Goal: Task Accomplishment & Management: Use online tool/utility

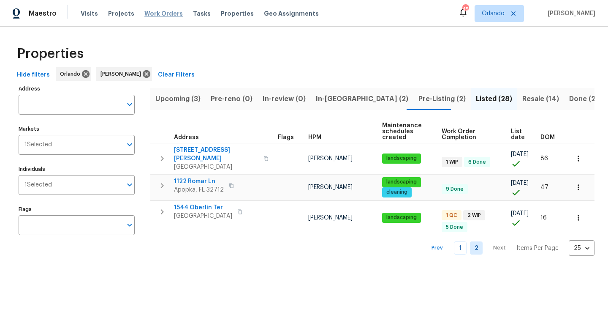
click at [150, 12] on span "Work Orders" at bounding box center [163, 13] width 38 height 8
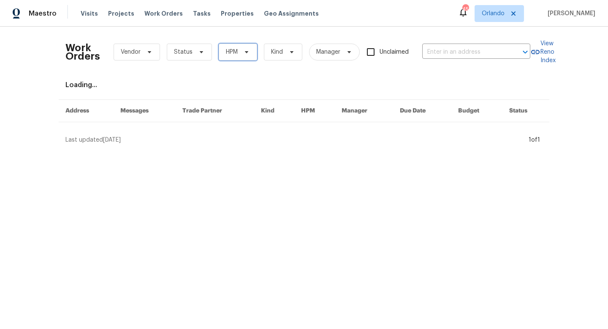
click at [235, 48] on span "HPM" at bounding box center [232, 52] width 12 height 8
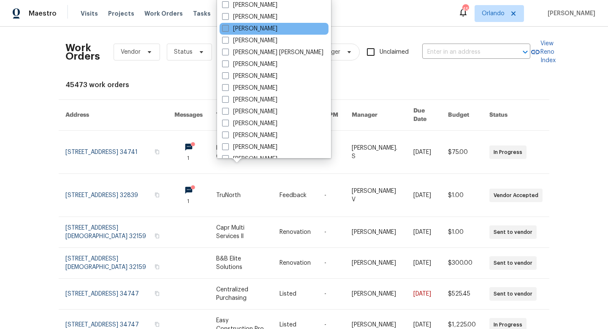
click at [228, 26] on span at bounding box center [225, 28] width 7 height 7
click at [228, 26] on input "[PERSON_NAME]" at bounding box center [224, 27] width 5 height 5
checkbox input "true"
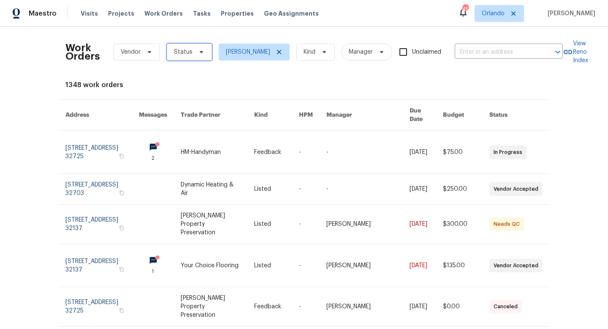
click at [191, 54] on span "Status" at bounding box center [189, 52] width 45 height 17
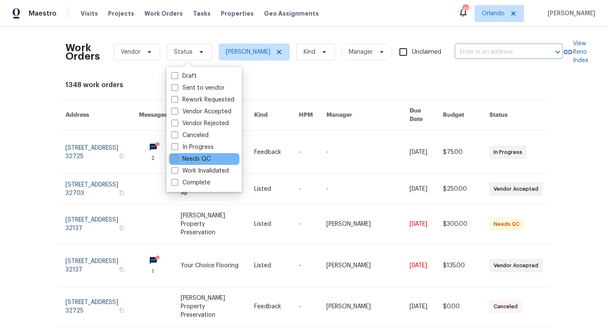
click at [177, 158] on span at bounding box center [175, 158] width 7 height 7
click at [177, 158] on input "Needs QC" at bounding box center [174, 157] width 5 height 5
checkbox input "true"
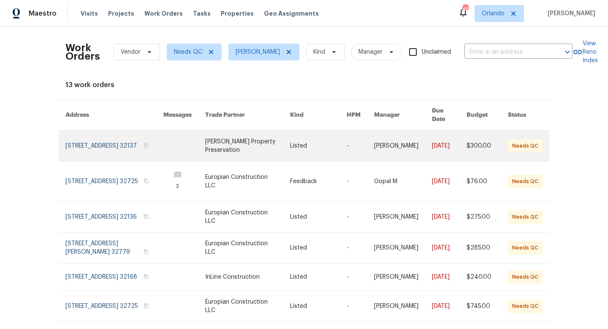
click at [248, 142] on link at bounding box center [247, 146] width 85 height 30
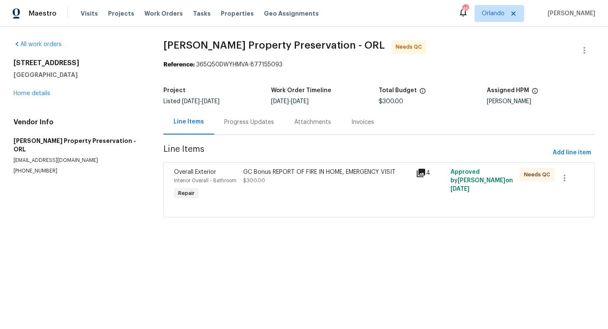
click at [285, 182] on div "GC Bonus REPORT OF FIRE IN HOME, EMERGENCY VISIT $300.00" at bounding box center [327, 176] width 168 height 17
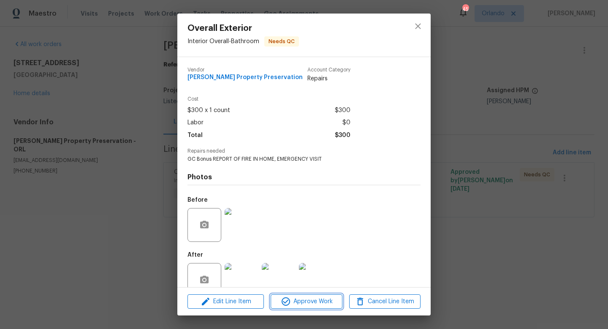
click at [312, 302] on span "Approve Work" at bounding box center [306, 301] width 66 height 11
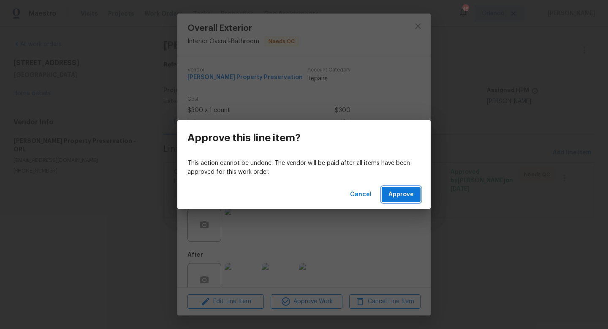
click at [398, 199] on button "Approve" at bounding box center [401, 195] width 39 height 16
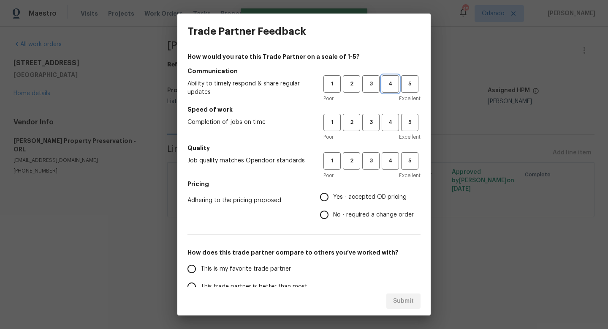
click at [387, 87] on span "4" at bounding box center [391, 84] width 16 height 10
click at [386, 123] on span "4" at bounding box center [391, 122] width 16 height 10
click at [387, 163] on span "4" at bounding box center [391, 161] width 16 height 10
click at [377, 191] on label "Yes - accepted OD pricing" at bounding box center [365, 197] width 98 height 18
click at [333, 191] on input "Yes - accepted OD pricing" at bounding box center [325, 197] width 18 height 18
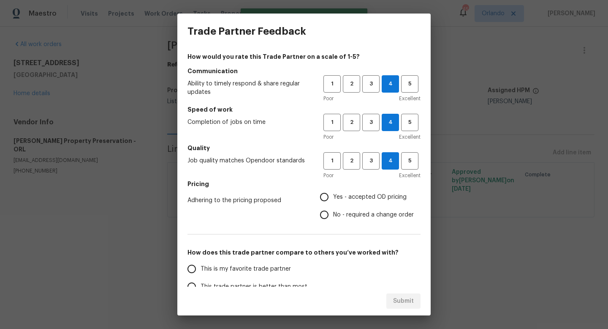
radio input "true"
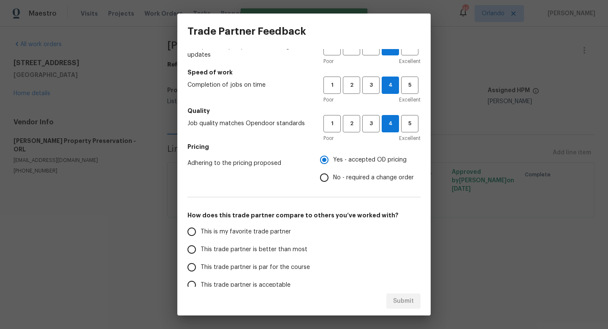
scroll to position [39, 0]
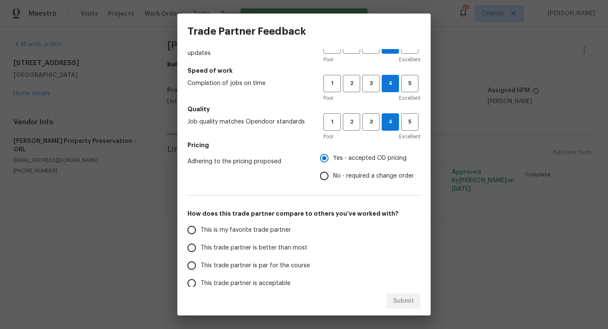
click at [297, 261] on span "This trade partner is par for the course" at bounding box center [255, 265] width 109 height 9
click at [201, 261] on input "This trade partner is par for the course" at bounding box center [192, 265] width 18 height 18
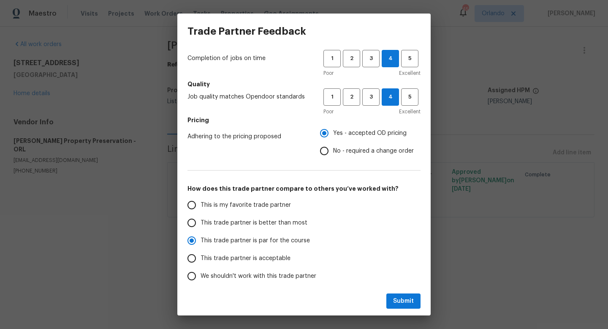
scroll to position [54, 0]
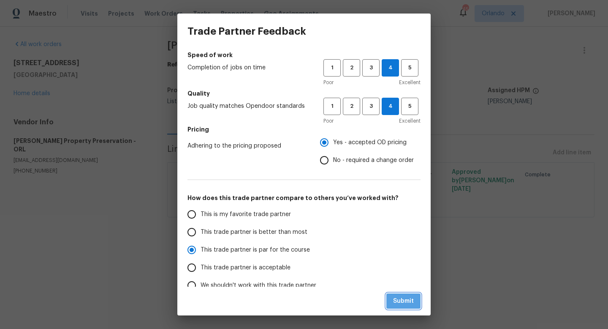
click at [405, 304] on span "Submit" at bounding box center [403, 301] width 21 height 11
radio input "true"
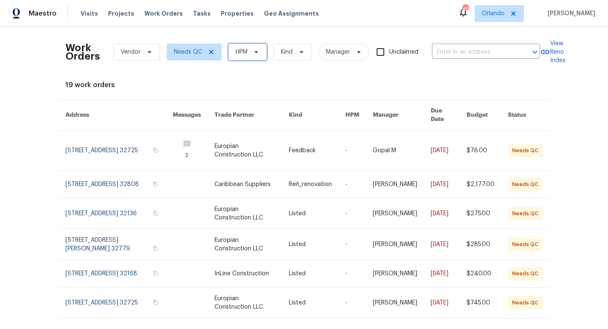
click at [248, 54] on span "HPM" at bounding box center [242, 52] width 12 height 8
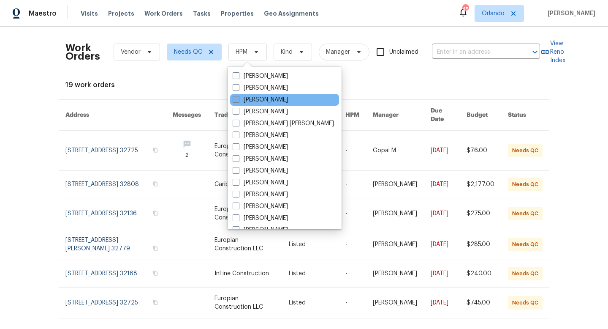
click at [236, 101] on span at bounding box center [236, 99] width 7 height 7
click at [236, 101] on input "[PERSON_NAME]" at bounding box center [235, 97] width 5 height 5
checkbox input "true"
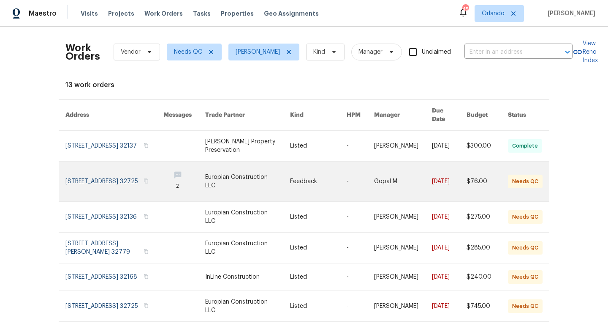
click at [251, 174] on link at bounding box center [247, 181] width 85 height 40
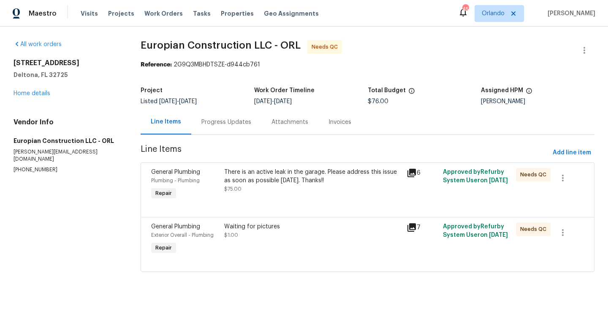
click at [291, 190] on div "There is an active leak in the garage. Please address this issue as soon as pos…" at bounding box center [312, 180] width 177 height 25
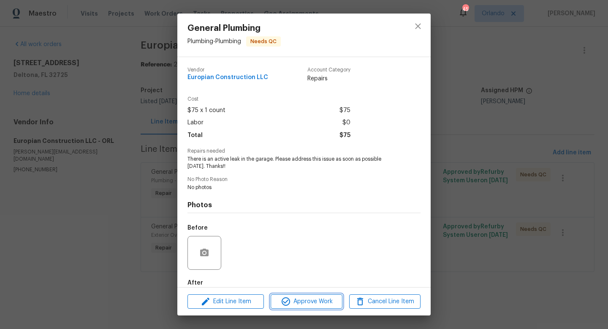
click at [315, 300] on span "Approve Work" at bounding box center [306, 301] width 66 height 11
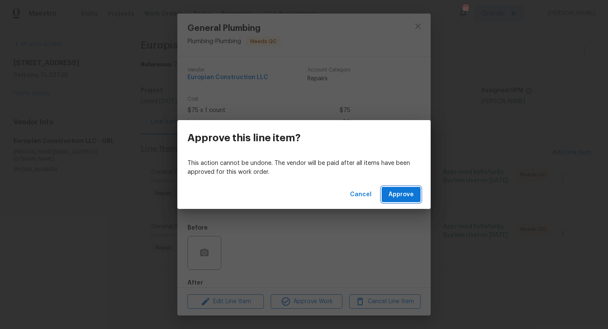
click at [404, 200] on button "Approve" at bounding box center [401, 195] width 39 height 16
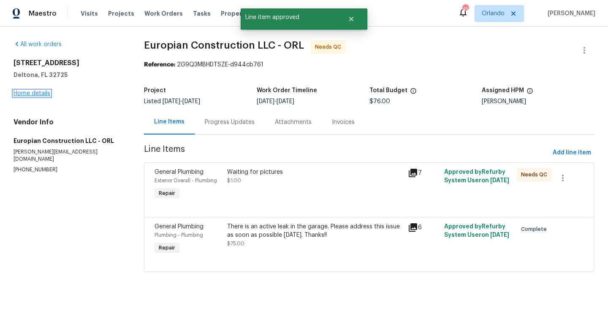
click at [29, 95] on link "Home details" at bounding box center [32, 93] width 37 height 6
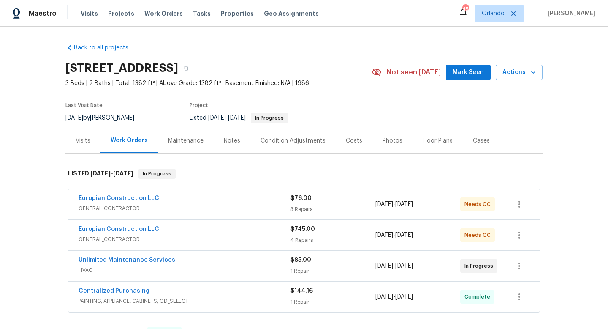
click at [226, 226] on div "Europian Construction LLC" at bounding box center [185, 230] width 212 height 10
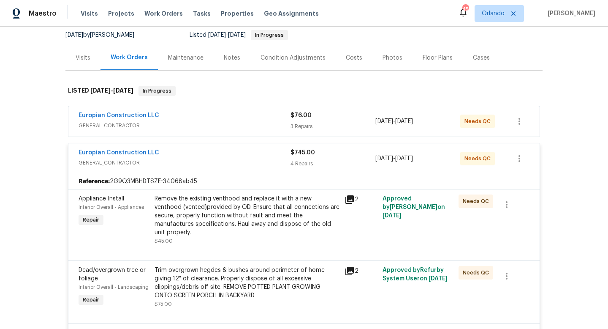
scroll to position [84, 0]
click at [250, 221] on div "Remove the existing venthood and replace it with a new venthood (vented)provide…" at bounding box center [247, 214] width 185 height 42
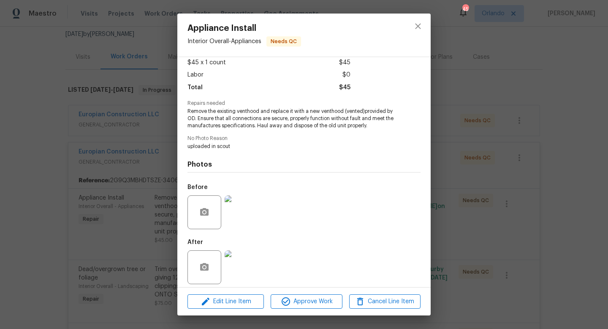
scroll to position [53, 0]
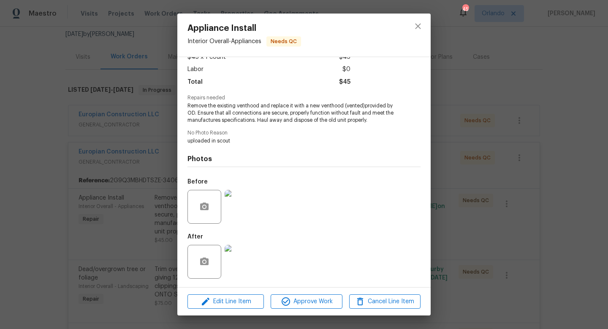
click at [248, 264] on img at bounding box center [242, 262] width 34 height 34
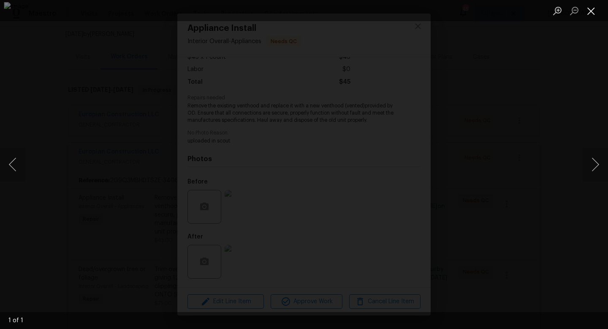
click at [595, 11] on button "Close lightbox" at bounding box center [591, 10] width 17 height 15
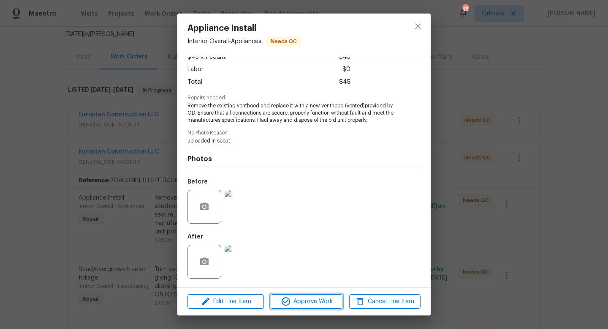
click at [313, 298] on span "Approve Work" at bounding box center [306, 301] width 66 height 11
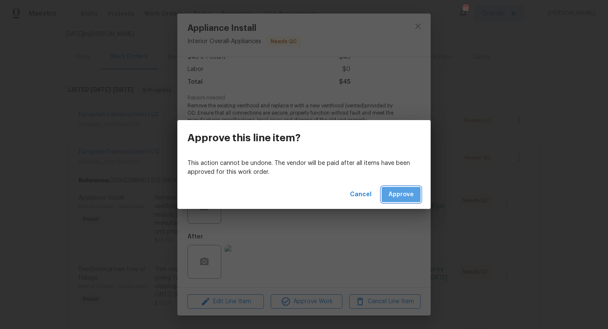
click at [392, 187] on button "Approve" at bounding box center [401, 195] width 39 height 16
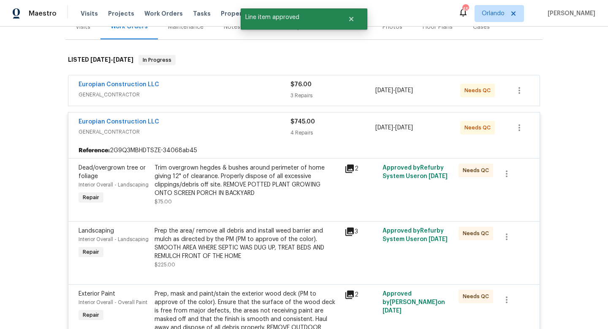
scroll to position [126, 0]
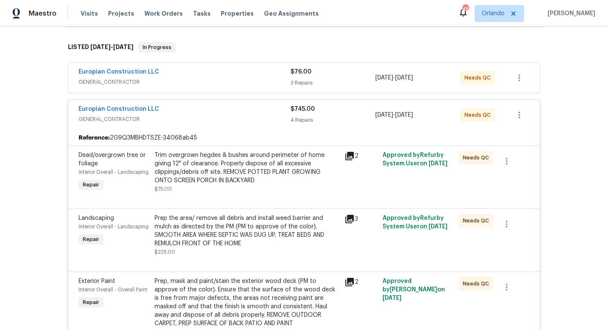
click at [273, 174] on div "Trim overgrown hegdes & bushes around perimeter of home giving 12" of clearance…" at bounding box center [247, 168] width 185 height 34
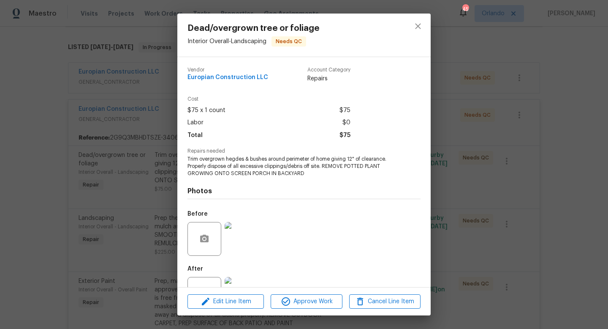
scroll to position [32, 0]
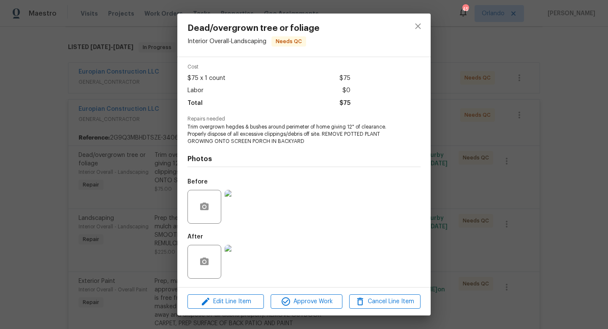
click at [249, 257] on img at bounding box center [242, 262] width 34 height 34
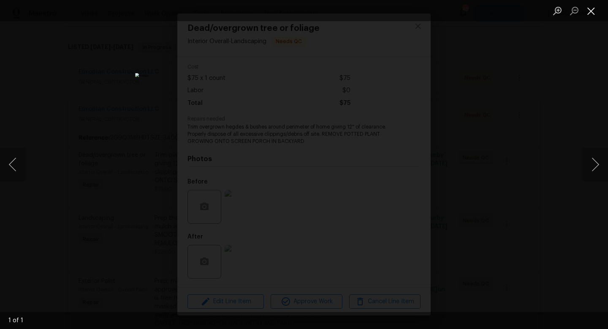
click at [595, 16] on button "Close lightbox" at bounding box center [591, 10] width 17 height 15
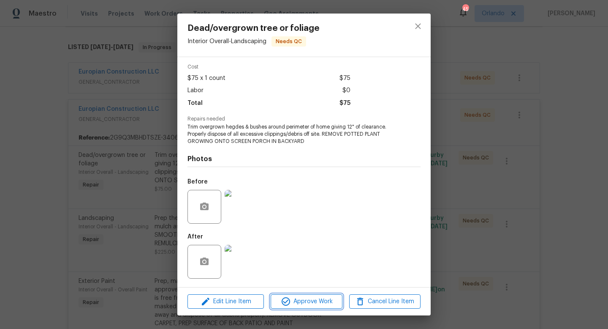
click at [291, 307] on button "Approve Work" at bounding box center [306, 301] width 71 height 15
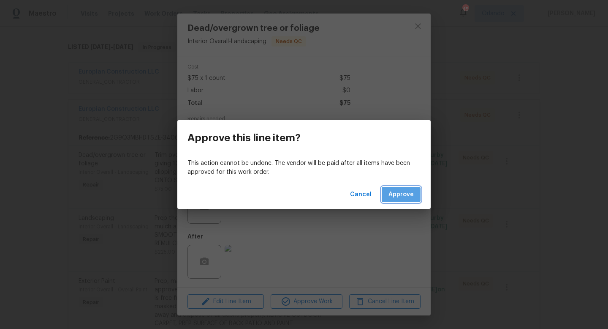
click at [405, 191] on span "Approve" at bounding box center [401, 194] width 25 height 11
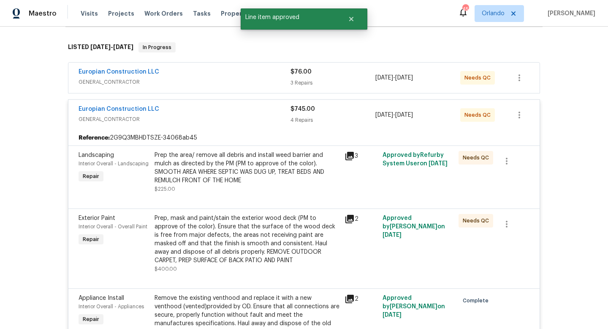
click at [264, 174] on div "Prep the area/ remove all debris and install weed barrier and mulch as directed…" at bounding box center [247, 168] width 185 height 34
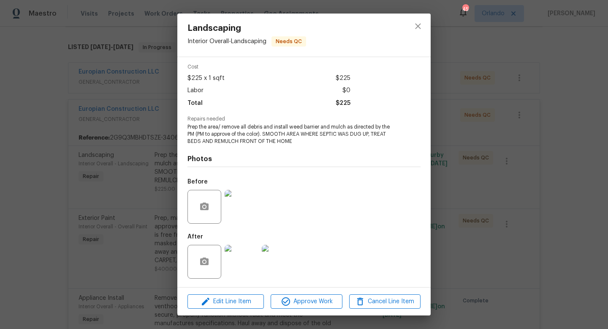
click at [242, 262] on img at bounding box center [242, 262] width 34 height 34
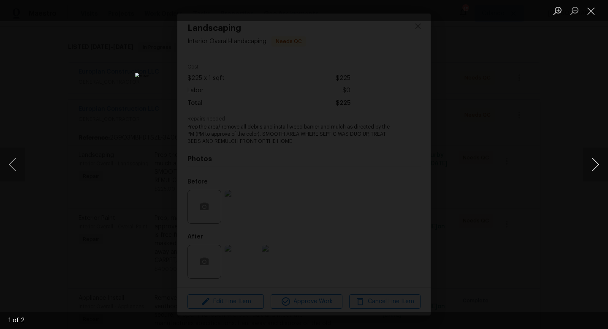
click at [603, 170] on button "Next image" at bounding box center [595, 164] width 25 height 34
click at [593, 6] on button "Close lightbox" at bounding box center [591, 10] width 17 height 15
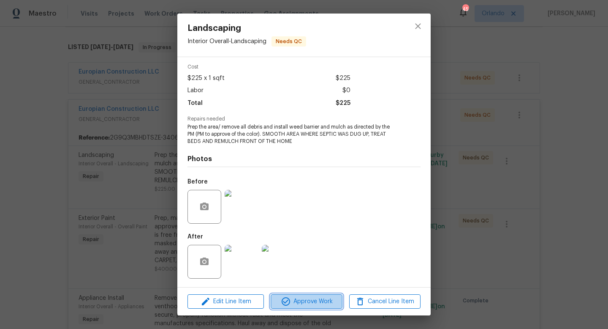
click at [300, 297] on span "Approve Work" at bounding box center [306, 301] width 66 height 11
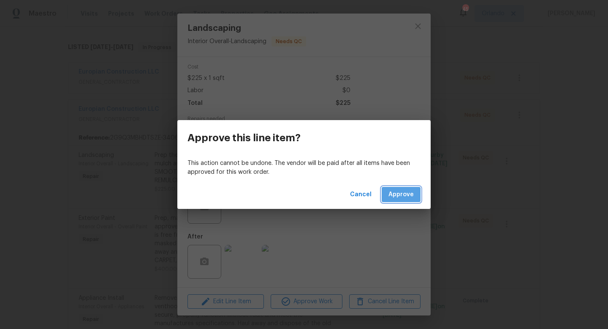
click at [411, 190] on span "Approve" at bounding box center [401, 194] width 25 height 11
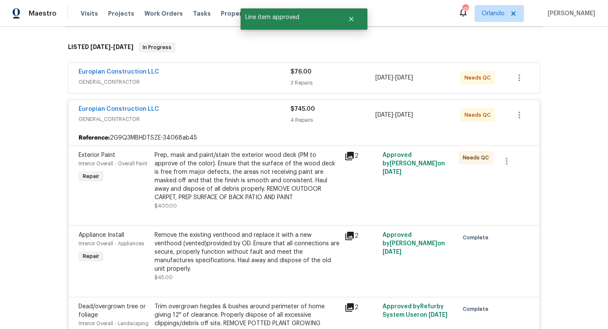
click at [289, 174] on div "Prep, mask and paint/stain the exterior wood deck (PM to approve of the color).…" at bounding box center [247, 176] width 185 height 51
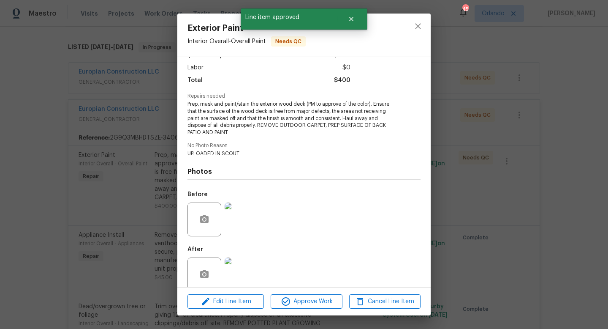
scroll to position [59, 0]
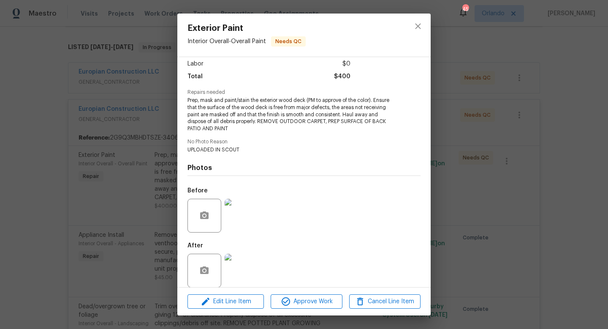
click at [239, 261] on img at bounding box center [242, 270] width 34 height 34
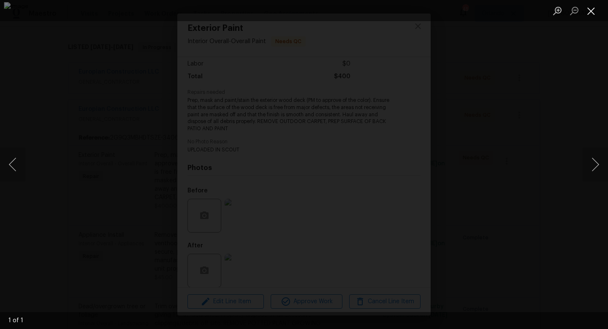
click at [594, 8] on button "Close lightbox" at bounding box center [591, 10] width 17 height 15
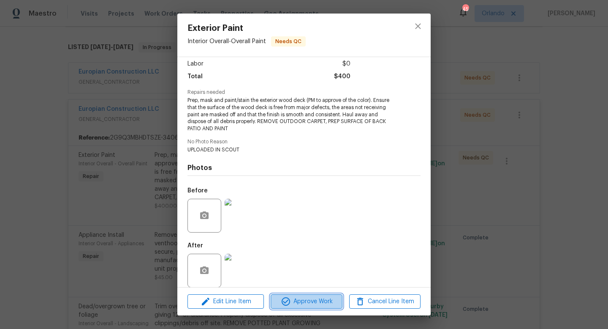
click at [315, 305] on span "Approve Work" at bounding box center [306, 301] width 66 height 11
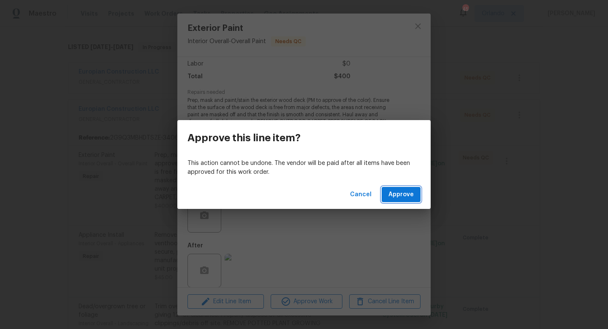
click at [403, 197] on span "Approve" at bounding box center [401, 194] width 25 height 11
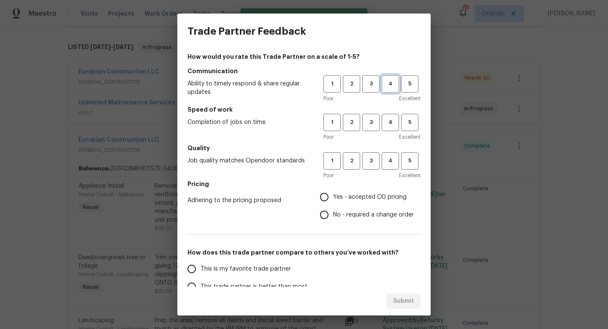
click at [389, 86] on span "4" at bounding box center [391, 84] width 16 height 10
click at [391, 124] on span "4" at bounding box center [391, 122] width 16 height 10
click at [373, 157] on span "3" at bounding box center [371, 161] width 16 height 10
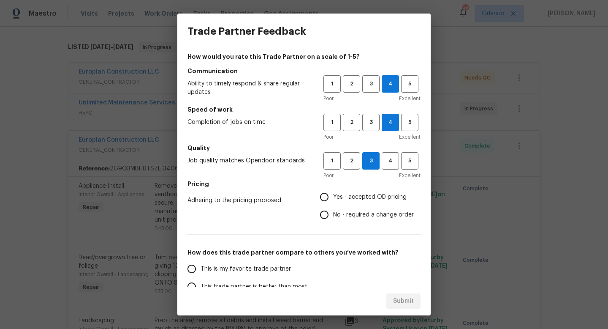
click at [347, 213] on span "No - required a change order" at bounding box center [373, 214] width 81 height 9
click at [333, 213] on input "No - required a change order" at bounding box center [325, 215] width 18 height 18
radio input "true"
click at [347, 193] on span "Yes - accepted OD pricing" at bounding box center [370, 197] width 74 height 9
click at [333, 193] on input "Yes - accepted OD pricing" at bounding box center [325, 197] width 18 height 18
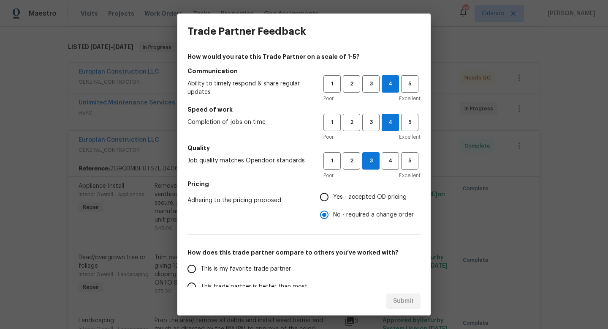
radio input "true"
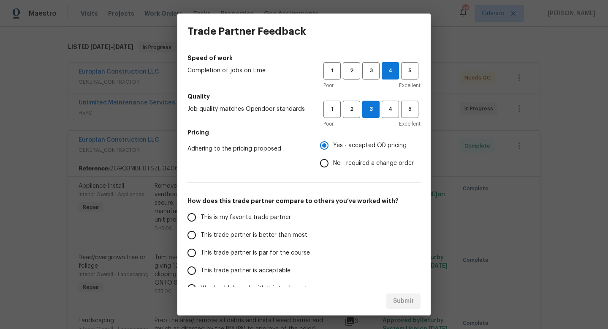
scroll to position [52, 0]
click at [280, 248] on span "This trade partner is par for the course" at bounding box center [255, 252] width 109 height 9
click at [201, 248] on input "This trade partner is par for the course" at bounding box center [192, 252] width 18 height 18
click at [402, 300] on span "Submit" at bounding box center [403, 301] width 21 height 11
radio input "true"
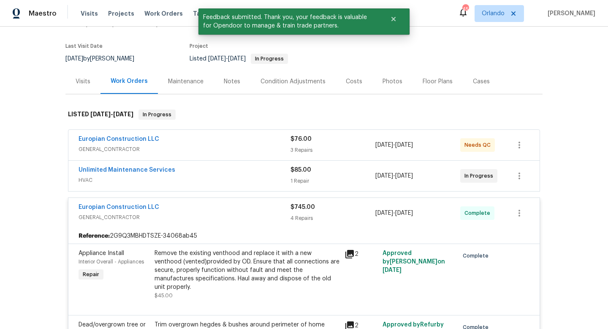
scroll to position [52, 0]
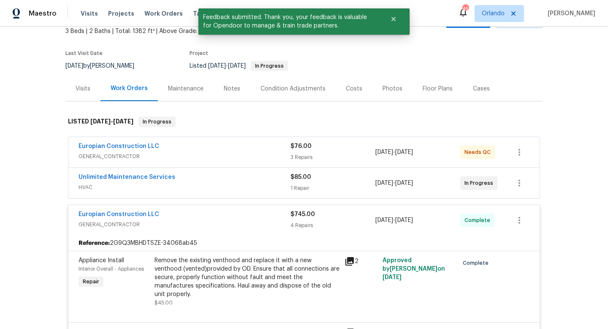
click at [253, 147] on div "Europian Construction LLC" at bounding box center [185, 147] width 212 height 10
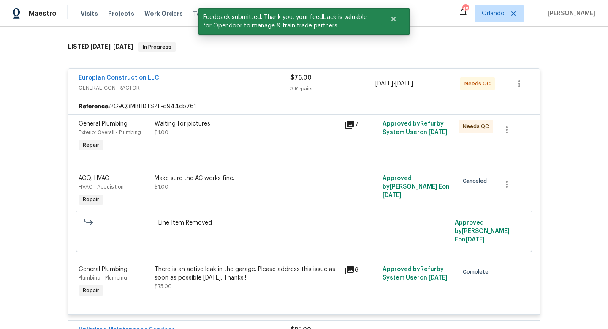
scroll to position [129, 0]
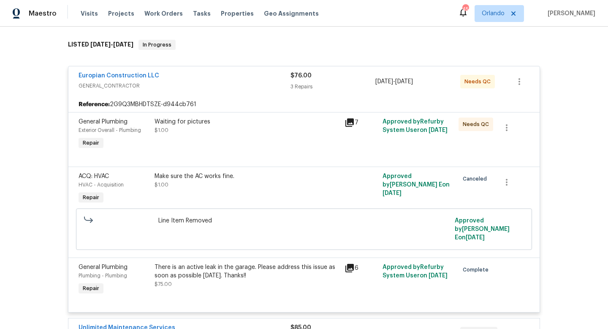
click at [189, 127] on div "Waiting for pictures $1.00" at bounding box center [247, 125] width 185 height 17
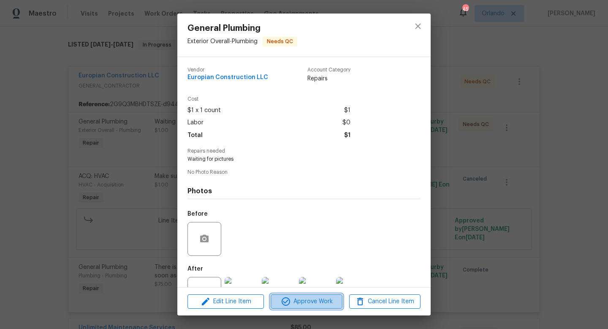
click at [312, 299] on span "Approve Work" at bounding box center [306, 301] width 66 height 11
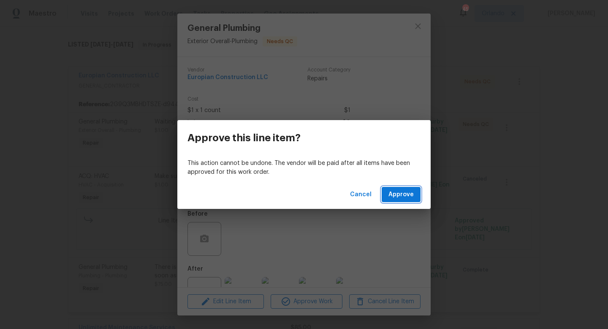
click at [404, 200] on button "Approve" at bounding box center [401, 195] width 39 height 16
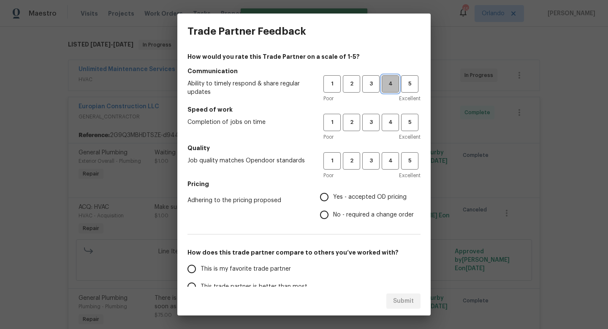
click at [389, 91] on button "4" at bounding box center [390, 83] width 17 height 17
click at [390, 112] on h5 "Speed of work" at bounding box center [304, 109] width 233 height 8
click at [390, 119] on span "4" at bounding box center [391, 122] width 16 height 10
click at [390, 151] on h5 "Quality" at bounding box center [304, 148] width 233 height 8
click at [390, 158] on span "4" at bounding box center [391, 161] width 16 height 10
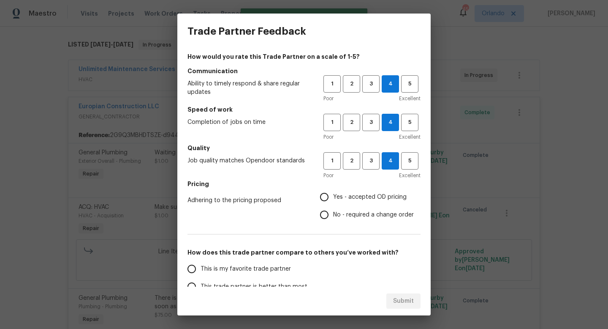
click at [380, 192] on label "Yes - accepted OD pricing" at bounding box center [365, 197] width 98 height 18
click at [333, 192] on input "Yes - accepted OD pricing" at bounding box center [325, 197] width 18 height 18
radio input "true"
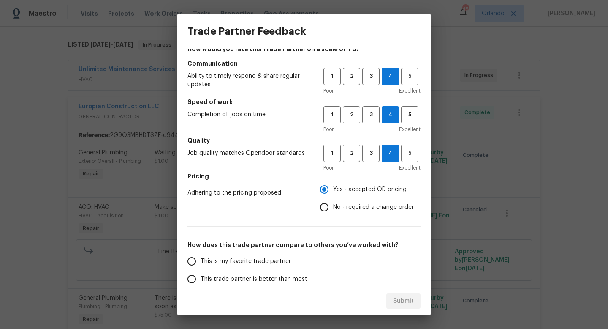
click at [259, 281] on span "This trade partner is better than most" at bounding box center [254, 279] width 107 height 9
click at [201, 281] on input "This trade partner is better than most" at bounding box center [192, 279] width 18 height 18
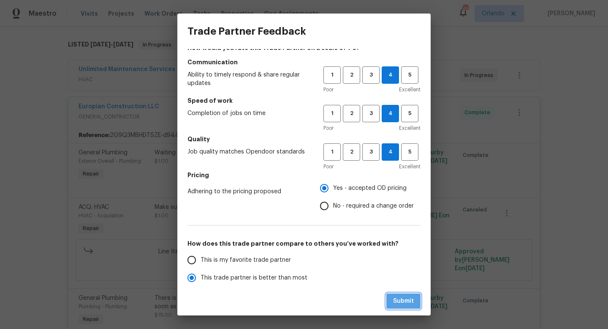
click at [399, 302] on span "Submit" at bounding box center [403, 301] width 21 height 11
radio input "true"
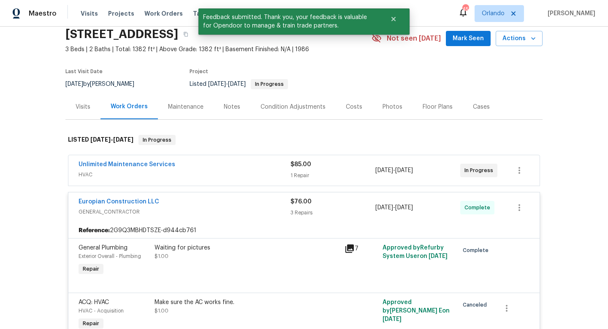
scroll to position [18, 0]
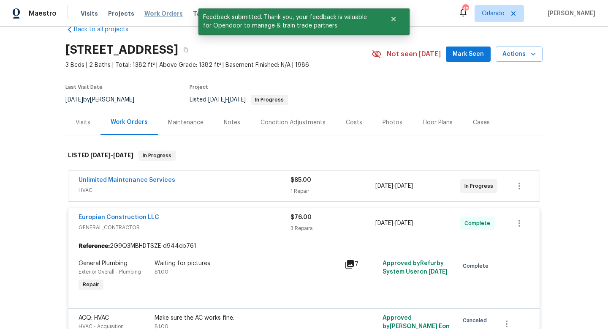
click at [163, 13] on span "Work Orders" at bounding box center [163, 13] width 38 height 8
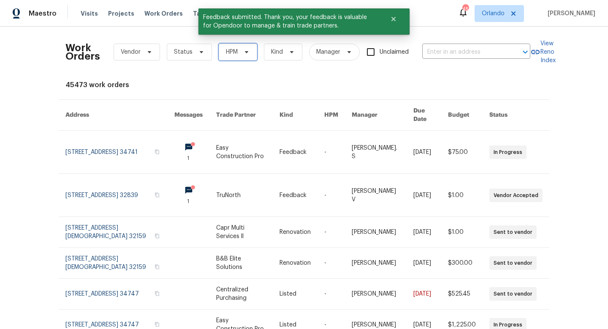
click at [246, 56] on span "HPM" at bounding box center [238, 52] width 38 height 17
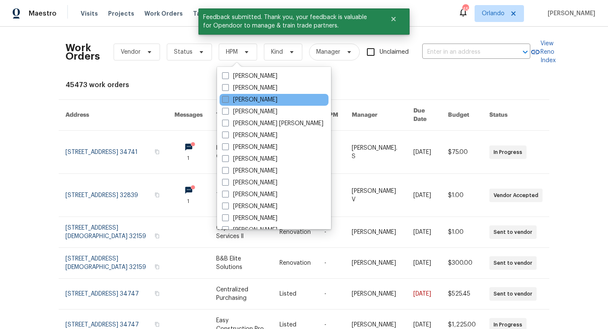
click at [226, 101] on span at bounding box center [225, 99] width 7 height 7
click at [226, 101] on input "[PERSON_NAME]" at bounding box center [224, 97] width 5 height 5
checkbox input "true"
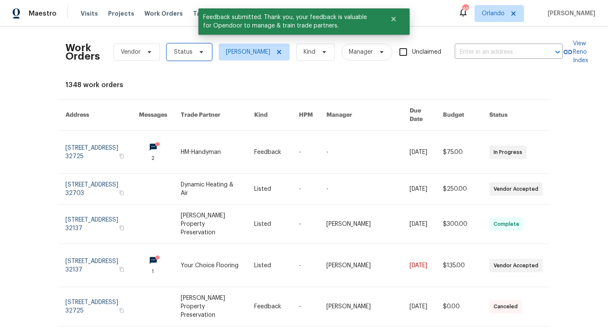
click at [193, 52] on span "Status" at bounding box center [189, 52] width 45 height 17
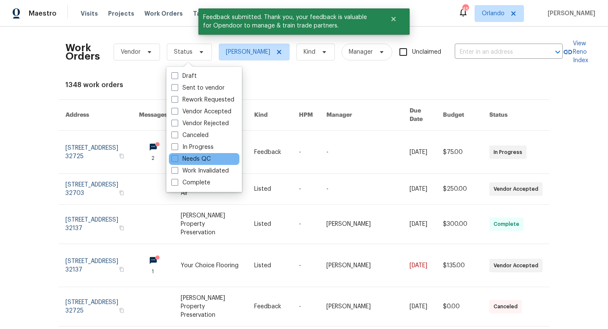
click at [177, 163] on div "Needs QC" at bounding box center [204, 159] width 71 height 12
click at [174, 158] on span at bounding box center [175, 158] width 7 height 7
click at [174, 158] on input "Needs QC" at bounding box center [174, 157] width 5 height 5
checkbox input "true"
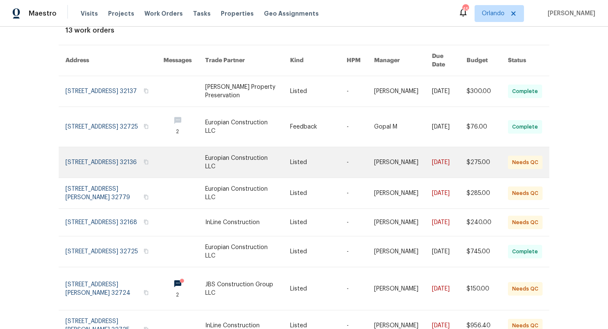
scroll to position [57, 0]
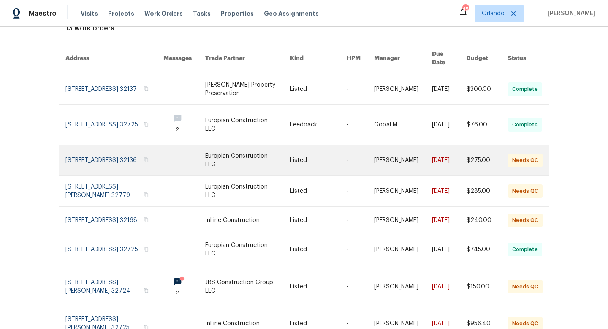
click at [253, 155] on link at bounding box center [247, 160] width 85 height 30
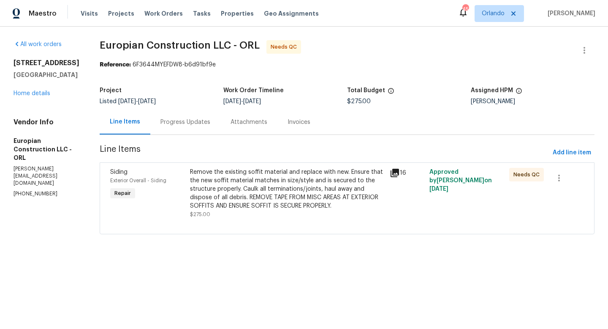
click at [275, 192] on div "Remove the existing soffit material and replace with new. Ensure that the new s…" at bounding box center [287, 189] width 195 height 42
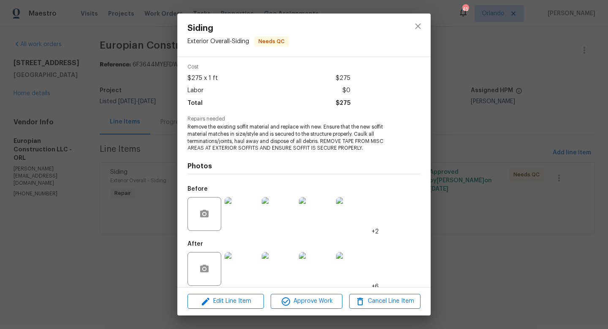
scroll to position [39, 0]
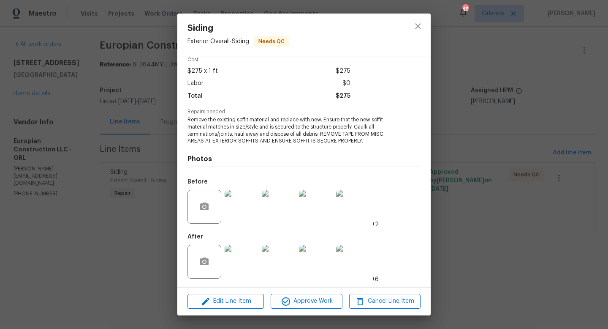
click at [245, 264] on img at bounding box center [242, 262] width 34 height 34
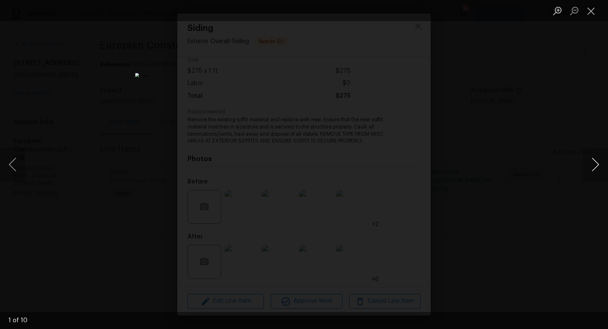
click at [591, 168] on button "Next image" at bounding box center [595, 164] width 25 height 34
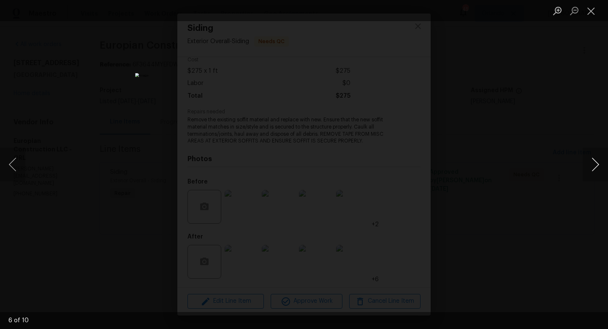
click at [591, 168] on button "Next image" at bounding box center [595, 164] width 25 height 34
click at [596, 8] on button "Close lightbox" at bounding box center [591, 10] width 17 height 15
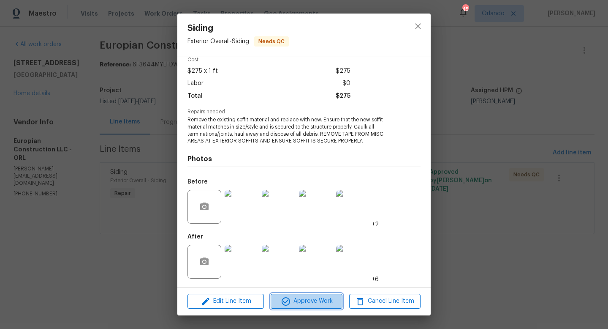
click at [319, 308] on button "Approve Work" at bounding box center [306, 301] width 71 height 15
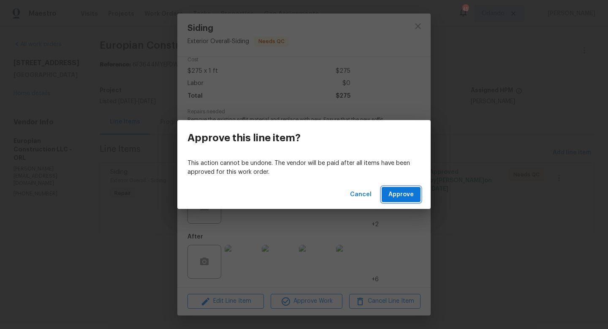
click at [410, 197] on span "Approve" at bounding box center [401, 194] width 25 height 11
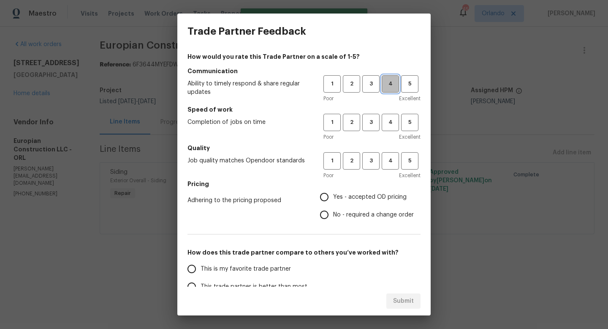
click at [389, 87] on span "4" at bounding box center [391, 84] width 16 height 10
click at [391, 123] on span "4" at bounding box center [391, 122] width 16 height 10
click at [391, 151] on h5 "Quality" at bounding box center [304, 148] width 233 height 8
click at [370, 155] on button "3" at bounding box center [370, 160] width 17 height 17
click at [347, 199] on span "Yes - accepted OD pricing" at bounding box center [370, 197] width 74 height 9
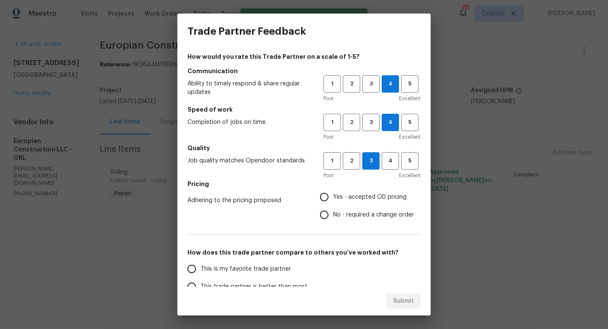
click at [333, 199] on input "Yes - accepted OD pricing" at bounding box center [325, 197] width 18 height 18
radio input "true"
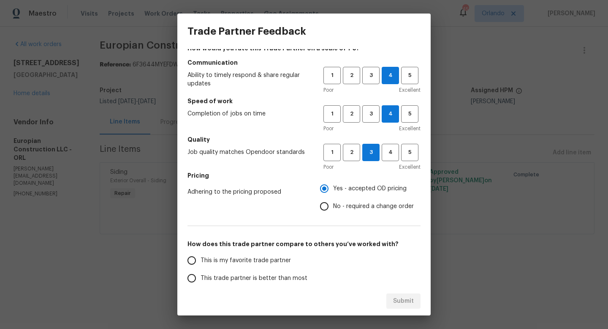
scroll to position [10, 0]
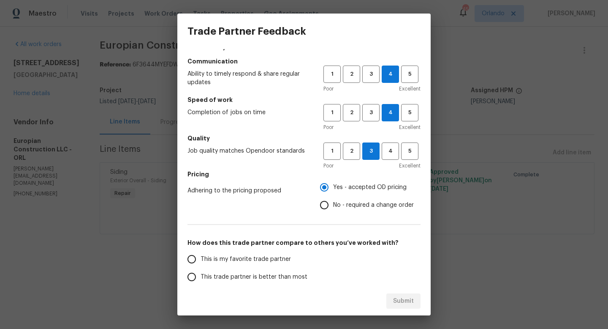
click at [283, 277] on span "This trade partner is better than most" at bounding box center [254, 276] width 107 height 9
click at [201, 277] on input "This trade partner is better than most" at bounding box center [192, 277] width 18 height 18
click at [408, 297] on span "Submit" at bounding box center [403, 301] width 21 height 11
radio input "true"
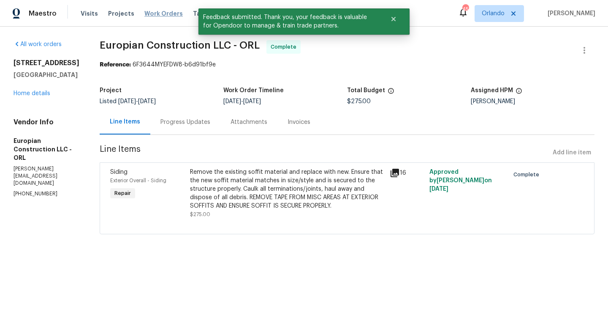
click at [164, 16] on span "Work Orders" at bounding box center [163, 13] width 38 height 8
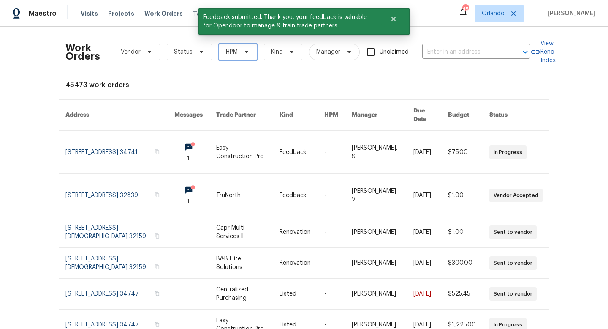
click at [234, 53] on span "HPM" at bounding box center [232, 52] width 12 height 8
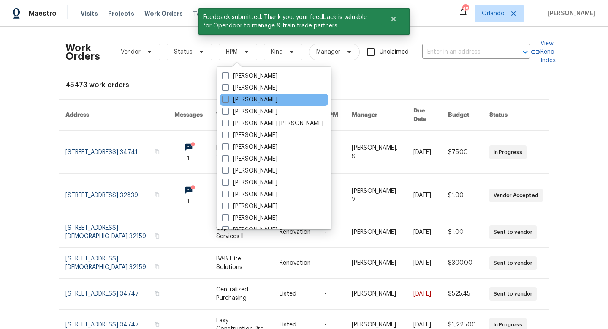
click at [221, 100] on div "[PERSON_NAME]" at bounding box center [274, 100] width 109 height 12
click at [223, 101] on span at bounding box center [225, 99] width 7 height 7
click at [223, 101] on input "[PERSON_NAME]" at bounding box center [224, 97] width 5 height 5
checkbox input "true"
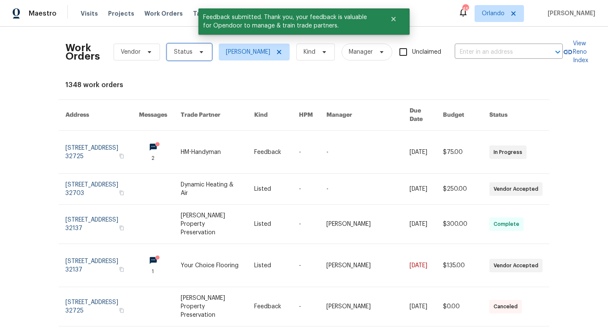
click at [191, 54] on span "Status" at bounding box center [183, 52] width 19 height 8
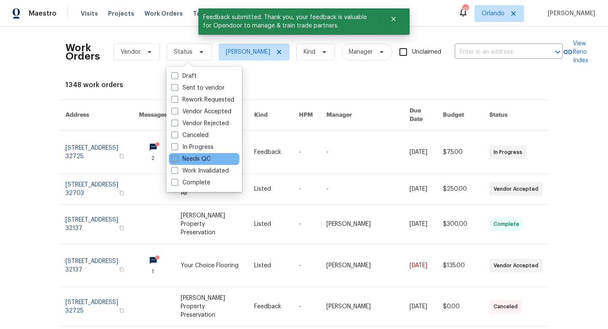
click at [177, 159] on span at bounding box center [175, 158] width 7 height 7
click at [177, 159] on input "Needs QC" at bounding box center [174, 157] width 5 height 5
checkbox input "true"
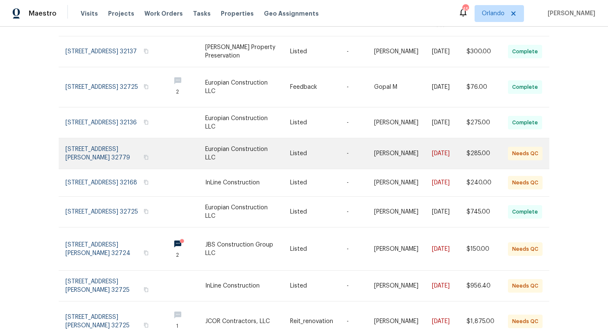
scroll to position [95, 0]
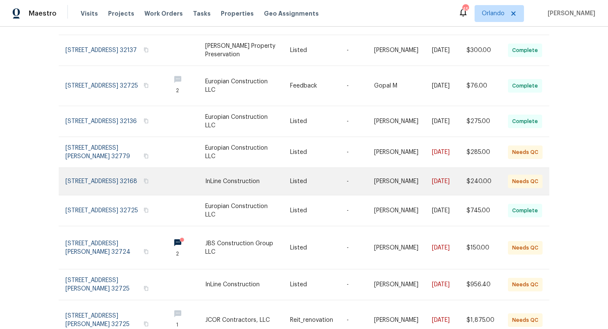
click at [253, 176] on link at bounding box center [247, 181] width 85 height 27
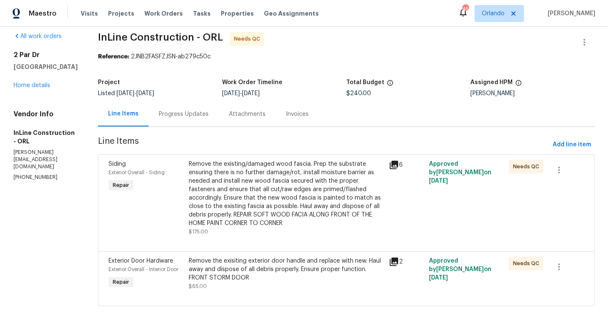
scroll to position [8, 0]
click at [315, 196] on div "Remove the existing/damaged wood fascia. Prep the substrate ensuring there is n…" at bounding box center [286, 193] width 195 height 68
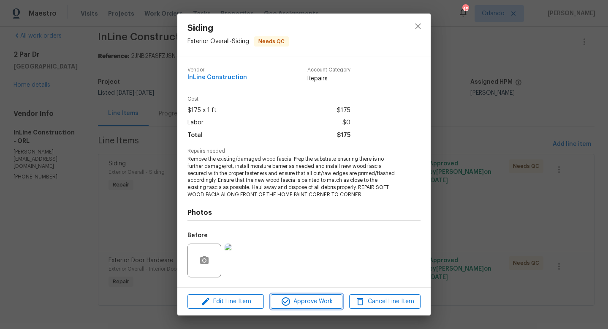
click at [324, 297] on span "Approve Work" at bounding box center [306, 301] width 66 height 11
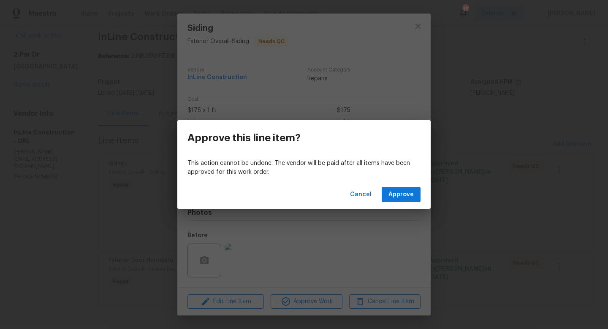
click at [399, 203] on div "Cancel Approve" at bounding box center [303, 194] width 253 height 29
click at [404, 196] on span "Approve" at bounding box center [401, 194] width 25 height 11
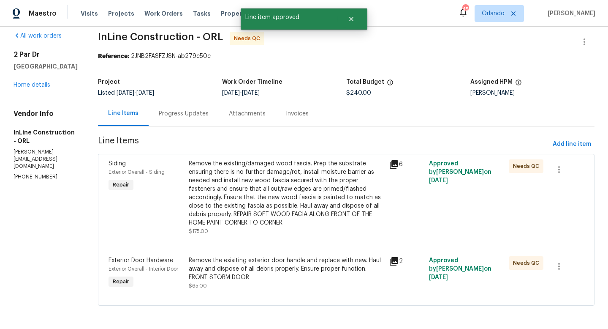
scroll to position [0, 0]
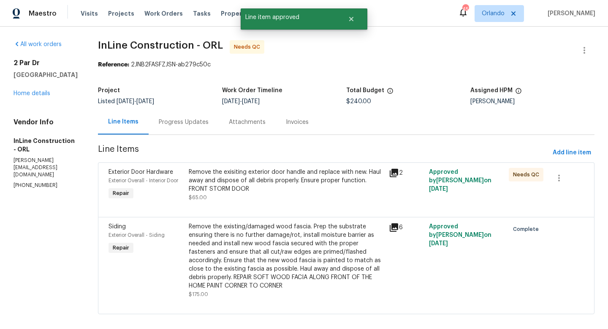
click at [330, 188] on div "Remove the exisiting exterior door handle and replace with new. Haul away and d…" at bounding box center [286, 180] width 195 height 25
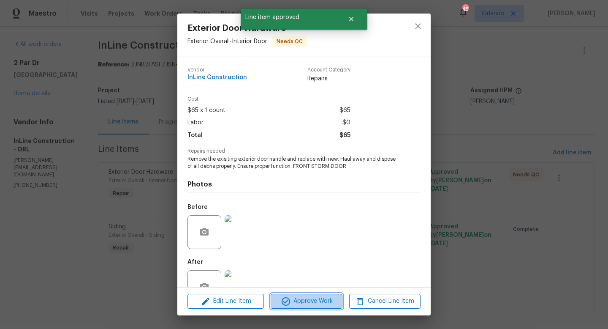
click at [315, 300] on span "Approve Work" at bounding box center [306, 301] width 66 height 11
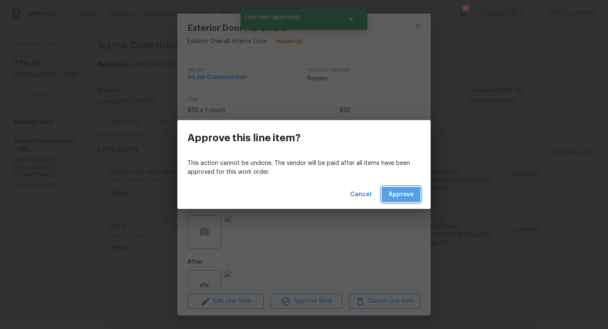
click at [405, 197] on span "Approve" at bounding box center [401, 194] width 25 height 11
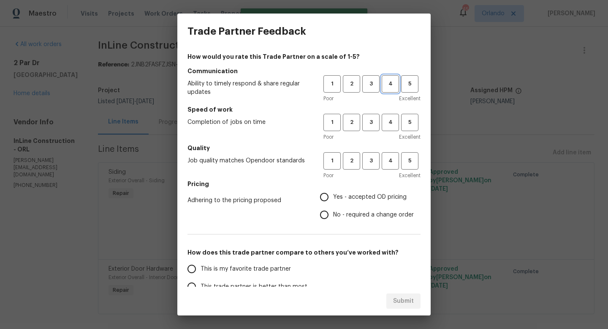
click at [389, 86] on span "4" at bounding box center [391, 84] width 16 height 10
click at [389, 116] on button "4" at bounding box center [390, 122] width 17 height 17
click at [391, 164] on span "4" at bounding box center [391, 161] width 16 height 10
click at [368, 196] on span "Yes - accepted OD pricing" at bounding box center [370, 197] width 74 height 9
click at [333, 196] on input "Yes - accepted OD pricing" at bounding box center [325, 197] width 18 height 18
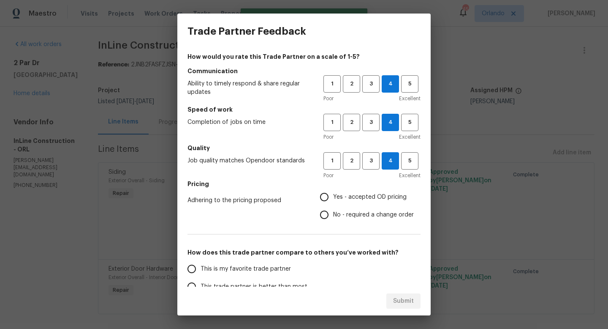
radio input "true"
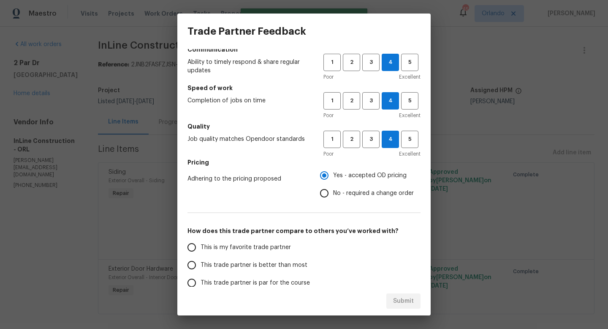
scroll to position [26, 0]
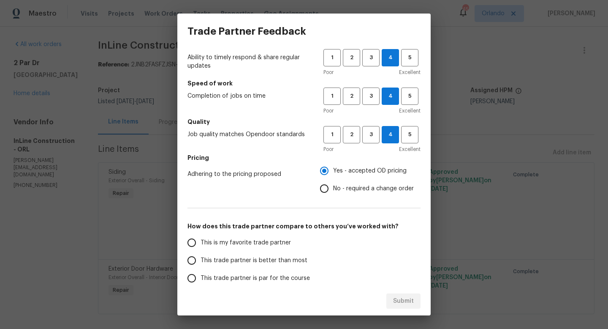
click at [275, 264] on span "This trade partner is better than most" at bounding box center [254, 260] width 107 height 9
click at [201, 264] on input "This trade partner is better than most" at bounding box center [192, 260] width 18 height 18
click at [404, 300] on span "Submit" at bounding box center [403, 301] width 21 height 11
radio input "true"
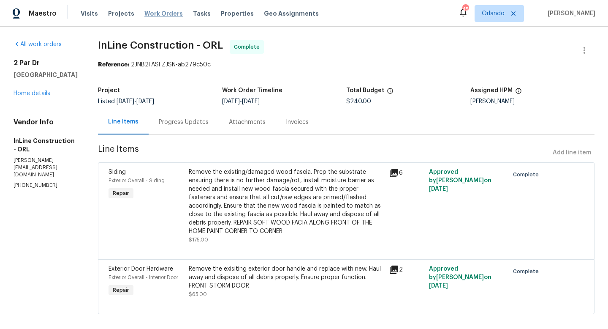
click at [156, 14] on span "Work Orders" at bounding box center [163, 13] width 38 height 8
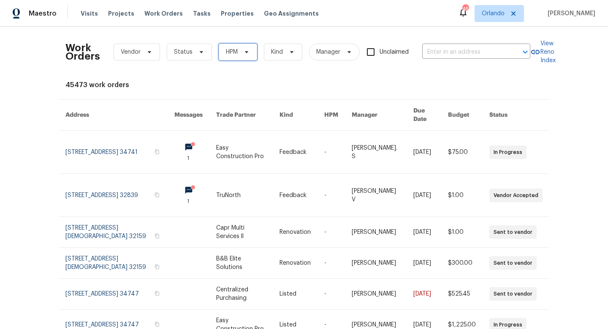
click at [238, 57] on span "HPM" at bounding box center [238, 52] width 38 height 17
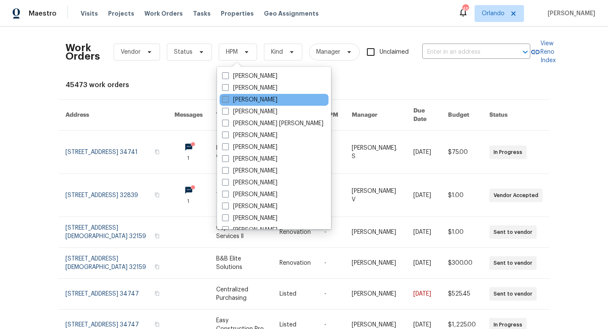
click at [224, 99] on span at bounding box center [225, 99] width 7 height 7
click at [224, 99] on input "[PERSON_NAME]" at bounding box center [224, 97] width 5 height 5
checkbox input "true"
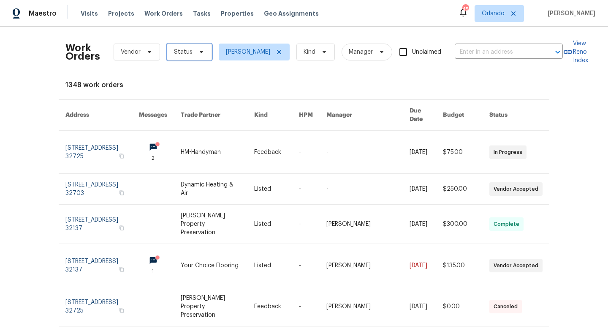
click at [188, 53] on span "Status" at bounding box center [183, 52] width 19 height 8
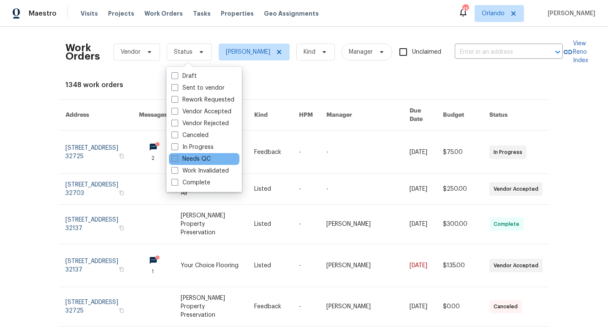
click at [175, 159] on span at bounding box center [175, 158] width 7 height 7
click at [175, 159] on input "Needs QC" at bounding box center [174, 157] width 5 height 5
checkbox input "true"
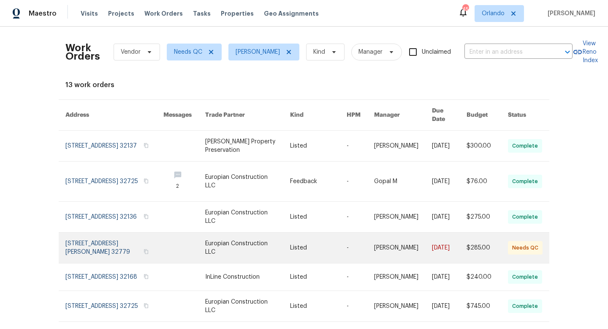
click at [243, 236] on link at bounding box center [247, 247] width 85 height 30
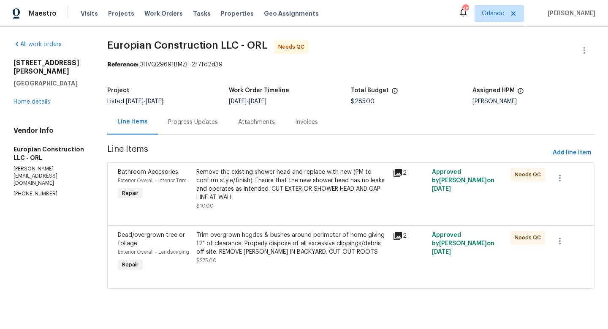
click at [299, 251] on div "Trim overgrown hegdes & bushes around perimeter of home giving 12" of clearance…" at bounding box center [291, 243] width 191 height 25
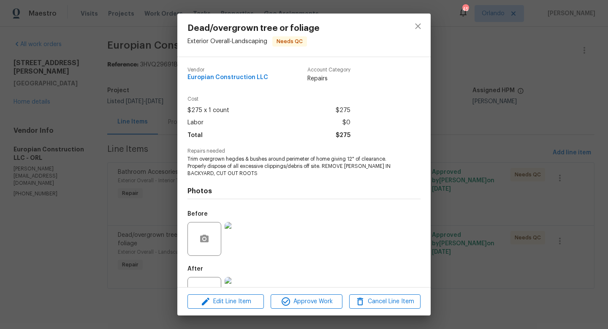
scroll to position [32, 0]
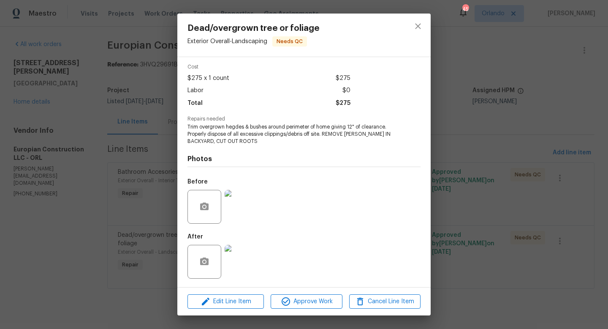
click at [241, 253] on img at bounding box center [242, 262] width 34 height 34
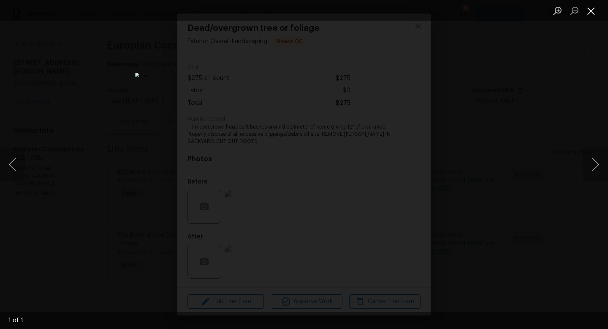
click at [588, 15] on button "Close lightbox" at bounding box center [591, 10] width 17 height 15
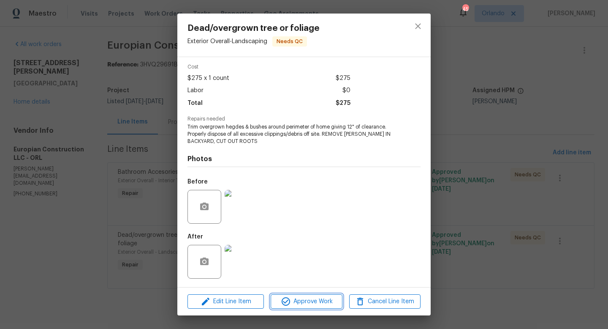
click at [308, 297] on span "Approve Work" at bounding box center [306, 301] width 66 height 11
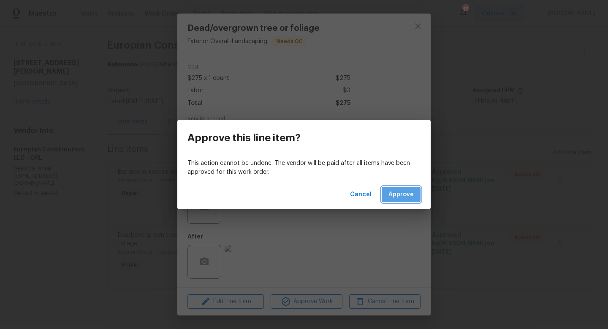
click at [403, 199] on button "Approve" at bounding box center [401, 195] width 39 height 16
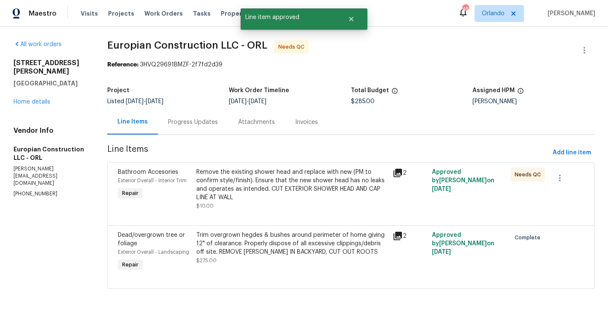
click at [322, 188] on div "Remove the existing shower head and replace with new (PM to confirm style/finis…" at bounding box center [291, 185] width 191 height 34
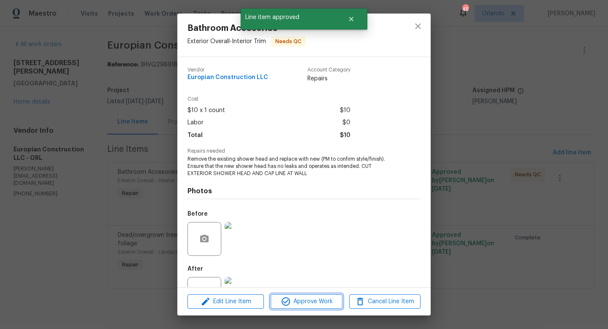
click at [316, 300] on span "Approve Work" at bounding box center [306, 301] width 66 height 11
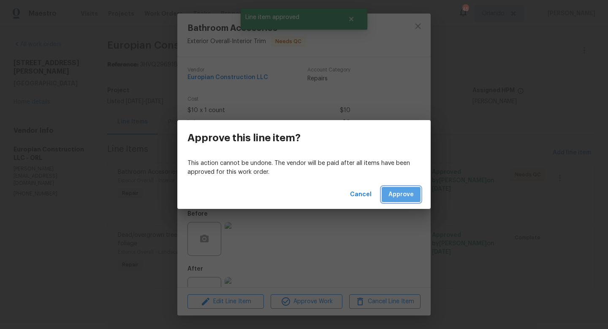
click at [394, 201] on button "Approve" at bounding box center [401, 195] width 39 height 16
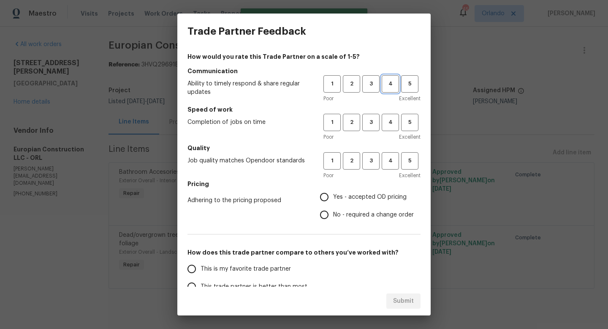
click at [394, 86] on span "4" at bounding box center [391, 84] width 16 height 10
click at [395, 114] on button "4" at bounding box center [390, 122] width 17 height 17
click at [394, 159] on span "4" at bounding box center [391, 161] width 16 height 10
click at [371, 210] on span "No - required a change order" at bounding box center [373, 214] width 81 height 9
click at [333, 210] on input "No - required a change order" at bounding box center [325, 215] width 18 height 18
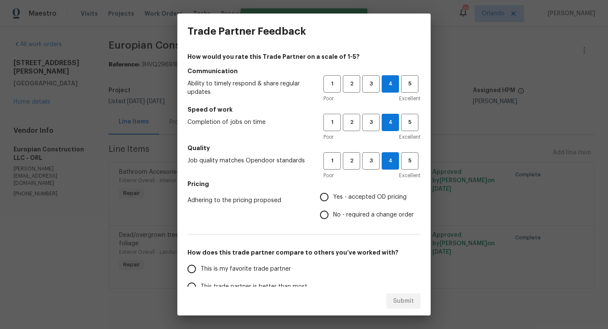
radio input "true"
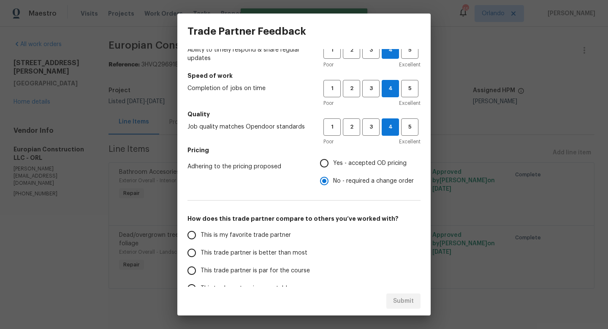
scroll to position [51, 0]
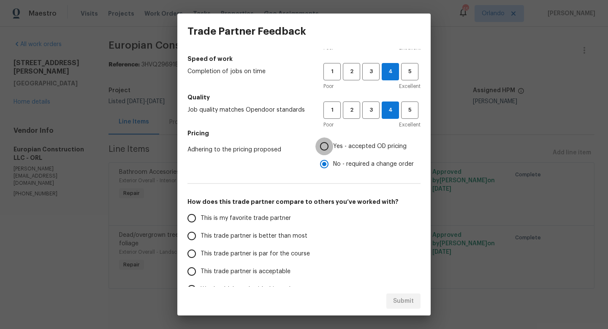
click at [329, 151] on input "Yes - accepted OD pricing" at bounding box center [325, 146] width 18 height 18
radio input "true"
click at [288, 232] on span "This trade partner is better than most" at bounding box center [254, 235] width 107 height 9
click at [201, 232] on input "This trade partner is better than most" at bounding box center [192, 236] width 18 height 18
click at [403, 300] on span "Submit" at bounding box center [403, 301] width 21 height 11
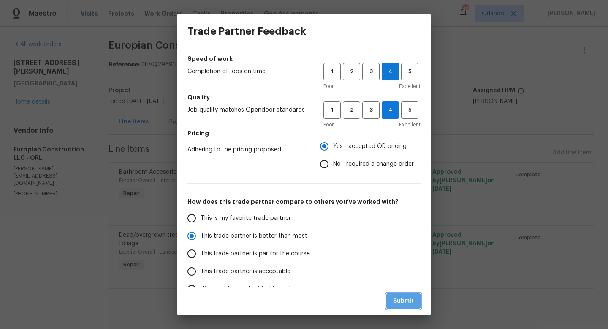
radio input "true"
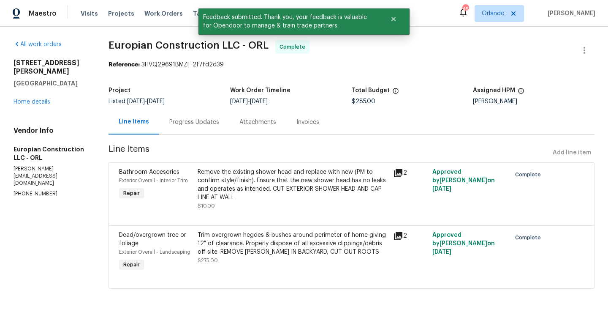
click at [145, 18] on div "Visits Projects Work Orders Tasks Properties Geo Assignments" at bounding box center [205, 13] width 248 height 17
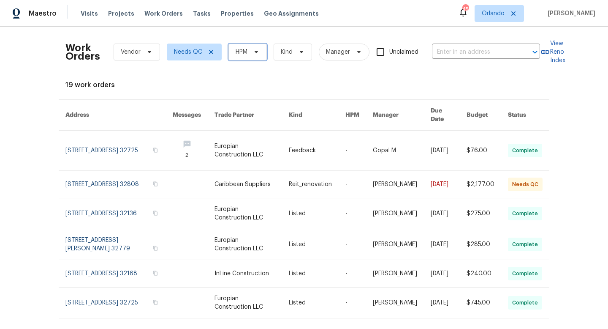
click at [249, 58] on span "HPM" at bounding box center [248, 52] width 38 height 17
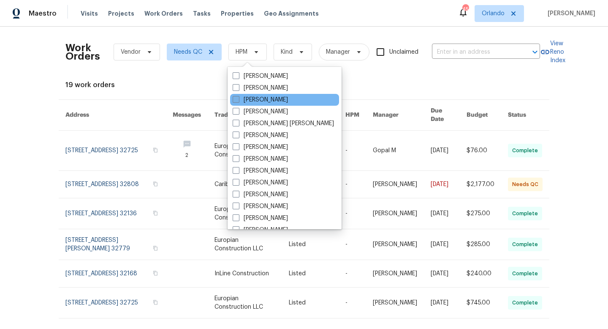
click at [236, 100] on span at bounding box center [236, 99] width 7 height 7
click at [236, 100] on input "[PERSON_NAME]" at bounding box center [235, 97] width 5 height 5
checkbox input "true"
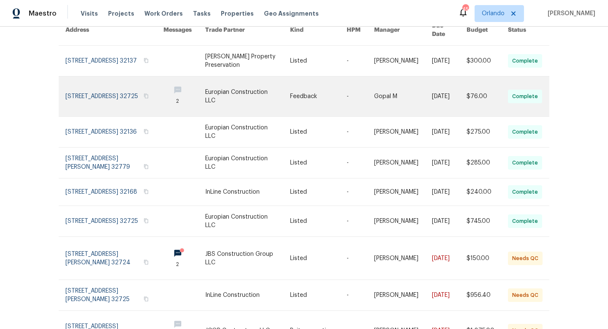
scroll to position [160, 0]
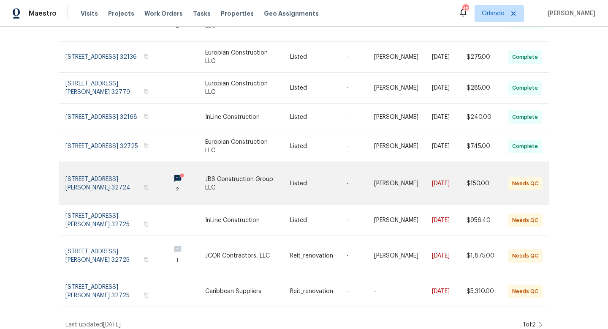
click at [247, 177] on link at bounding box center [247, 183] width 85 height 43
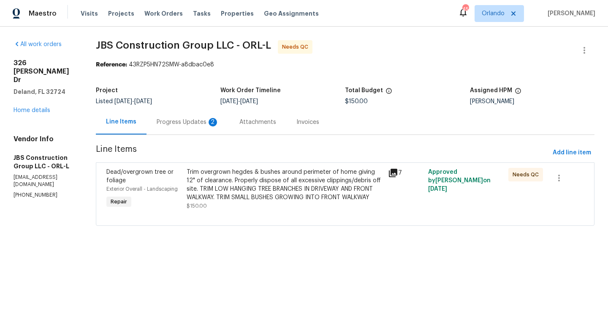
click at [219, 125] on div "Progress Updates 2" at bounding box center [188, 122] width 63 height 8
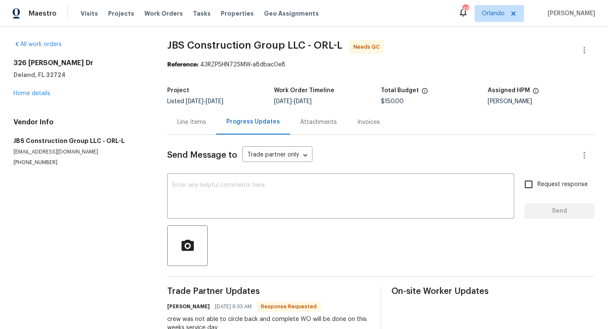
click at [201, 121] on div "Line Items" at bounding box center [191, 122] width 29 height 8
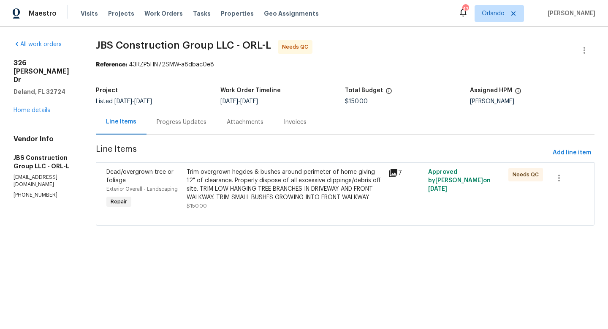
click at [244, 199] on div "Trim overgrown hegdes & bushes around perimeter of home giving 12" of clearance…" at bounding box center [285, 185] width 196 height 34
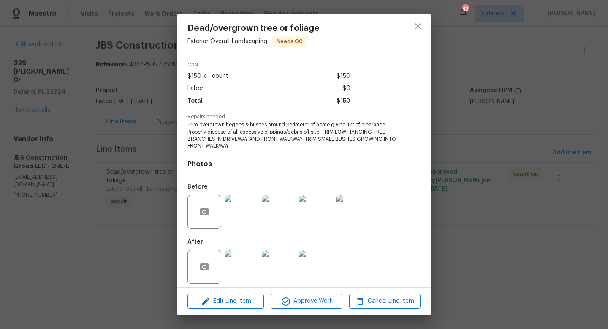
scroll to position [39, 0]
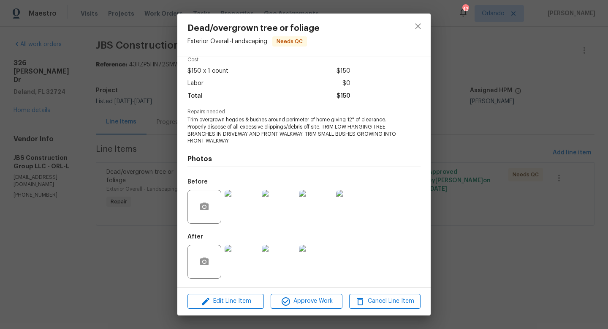
click at [238, 250] on img at bounding box center [242, 262] width 34 height 34
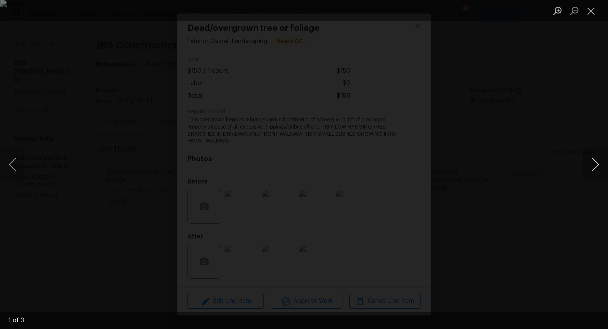
click at [593, 168] on button "Next image" at bounding box center [595, 164] width 25 height 34
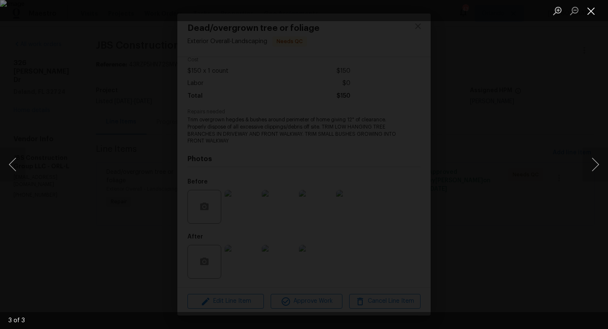
click at [592, 14] on button "Close lightbox" at bounding box center [591, 10] width 17 height 15
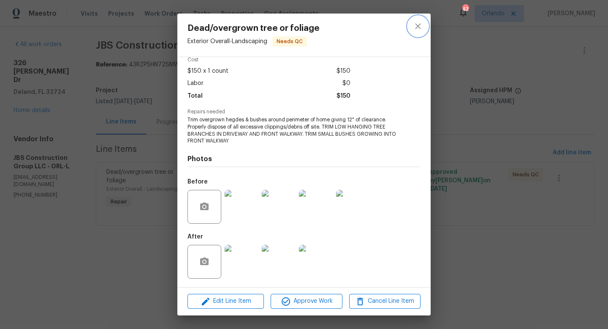
click at [418, 27] on icon "close" at bounding box center [417, 25] width 5 height 5
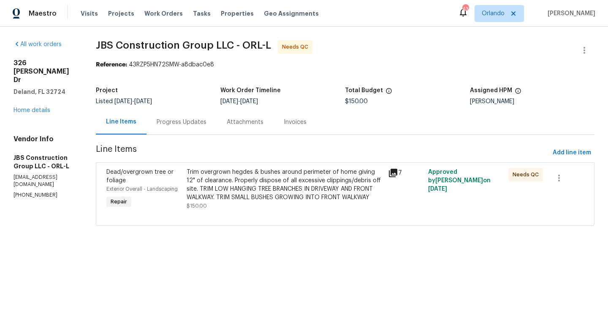
click at [346, 180] on div "Trim overgrown hegdes & bushes around perimeter of home giving 12" of clearance…" at bounding box center [285, 185] width 196 height 34
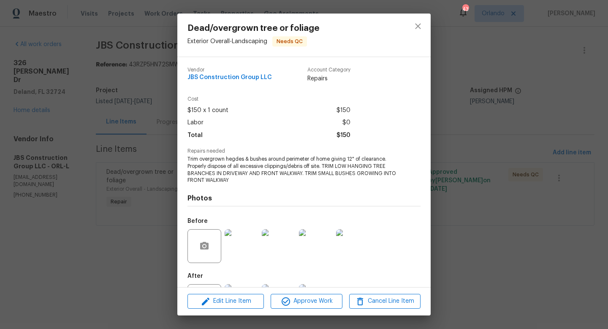
click at [319, 310] on div "Edit Line Item Approve Work Cancel Line Item" at bounding box center [303, 301] width 253 height 28
click at [325, 300] on span "Approve Work" at bounding box center [306, 301] width 66 height 11
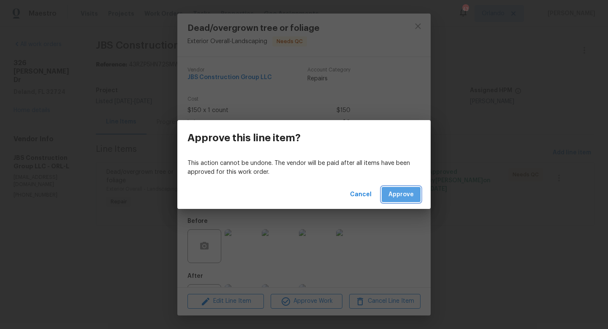
click at [411, 195] on span "Approve" at bounding box center [401, 194] width 25 height 11
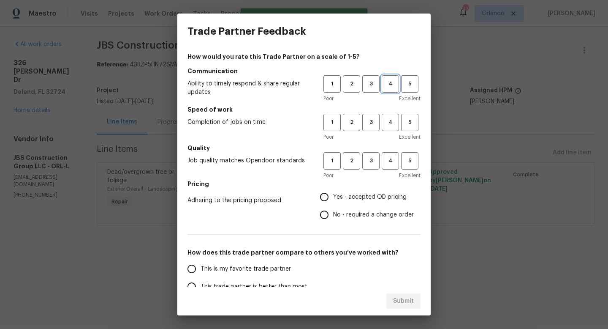
click at [391, 88] on span "4" at bounding box center [391, 84] width 16 height 10
click at [374, 88] on span "3" at bounding box center [371, 84] width 16 height 10
click at [373, 123] on span "3" at bounding box center [371, 122] width 16 height 10
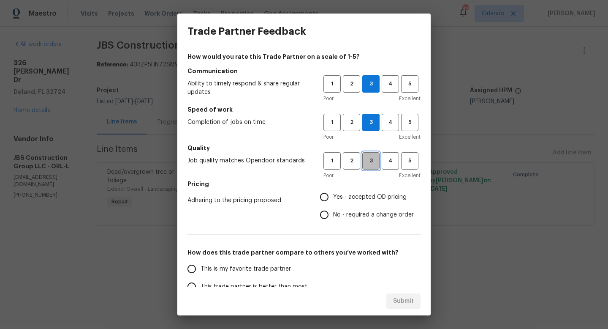
click at [373, 162] on span "3" at bounding box center [371, 161] width 16 height 10
click at [366, 188] on h5 "Pricing" at bounding box center [304, 184] width 233 height 8
click at [366, 193] on span "Yes - accepted OD pricing" at bounding box center [370, 197] width 74 height 9
click at [333, 193] on input "Yes - accepted OD pricing" at bounding box center [325, 197] width 18 height 18
radio input "true"
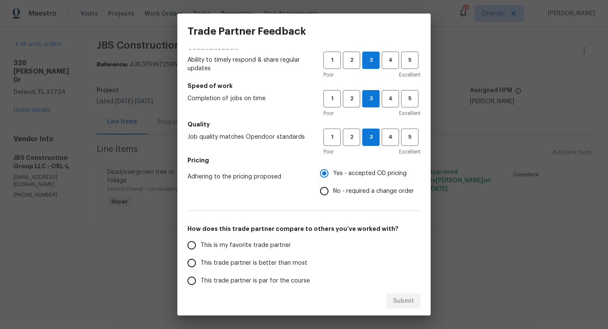
scroll to position [30, 0]
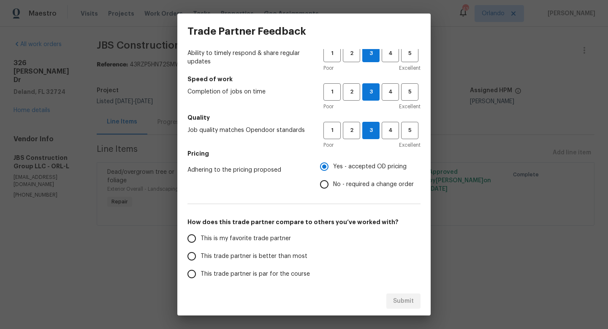
click at [285, 250] on label "This trade partner is better than most" at bounding box center [249, 256] width 133 height 18
click at [201, 250] on input "This trade partner is better than most" at bounding box center [192, 256] width 18 height 18
radio input "false"
click at [289, 272] on span "This trade partner is par for the course" at bounding box center [255, 274] width 109 height 9
click at [201, 272] on input "This trade partner is par for the course" at bounding box center [192, 274] width 18 height 18
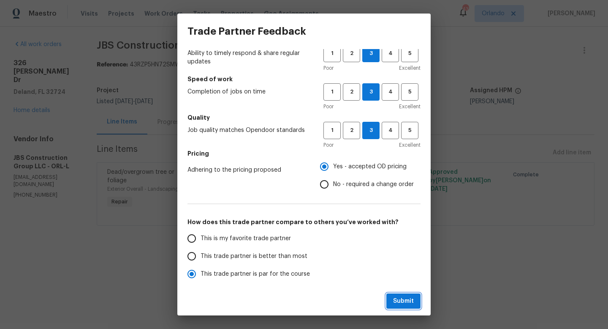
click at [399, 300] on span "Submit" at bounding box center [403, 301] width 21 height 11
radio input "true"
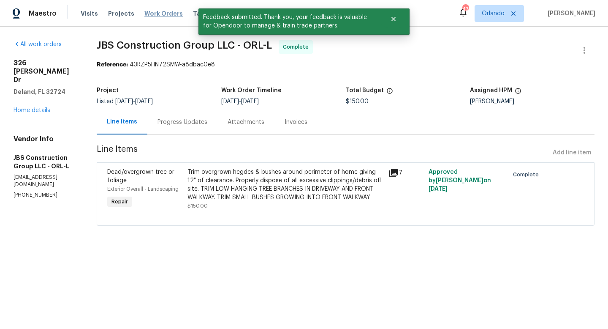
click at [159, 16] on span "Work Orders" at bounding box center [163, 13] width 38 height 8
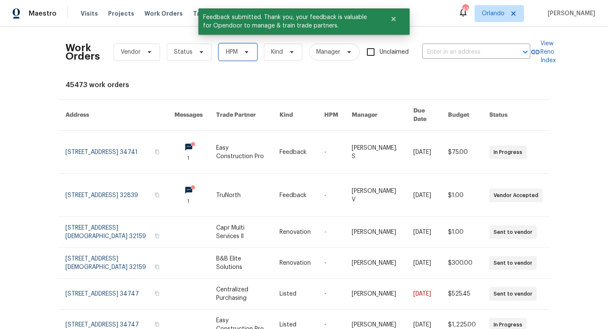
click at [237, 51] on span "HPM" at bounding box center [232, 52] width 12 height 8
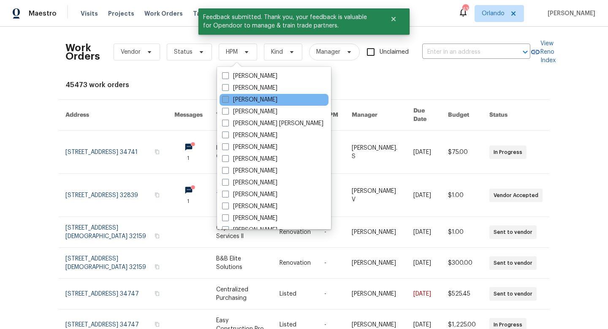
click at [226, 101] on span at bounding box center [225, 99] width 7 height 7
click at [226, 101] on input "[PERSON_NAME]" at bounding box center [224, 97] width 5 height 5
checkbox input "true"
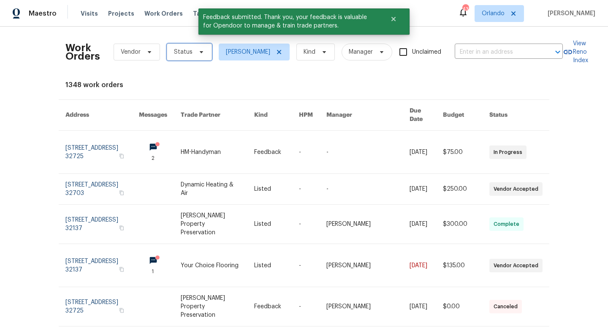
click at [198, 49] on icon at bounding box center [201, 52] width 7 height 7
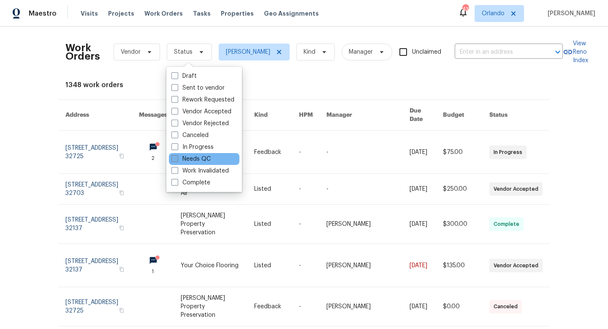
click at [178, 161] on span at bounding box center [175, 158] width 7 height 7
click at [177, 160] on input "Needs QC" at bounding box center [174, 157] width 5 height 5
checkbox input "true"
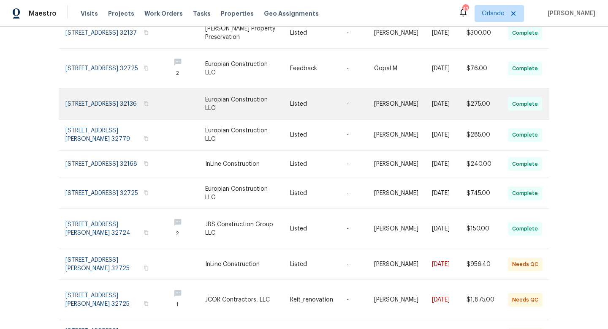
scroll to position [157, 0]
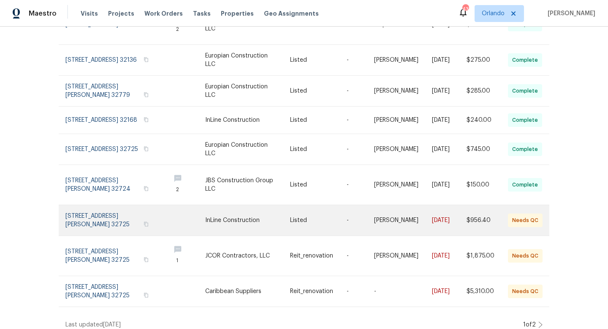
click at [256, 217] on link at bounding box center [247, 220] width 85 height 30
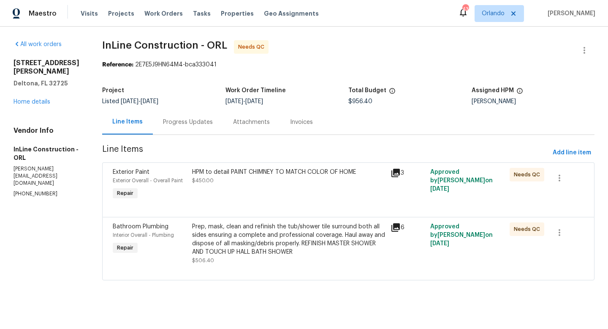
click at [316, 232] on div "Prep, mask, clean and refinish the tub/shower tile surround both all sides ensu…" at bounding box center [288, 239] width 193 height 34
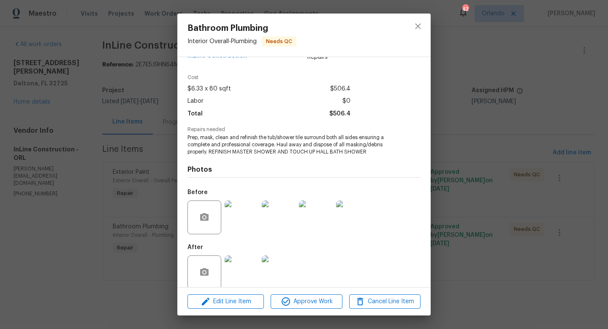
scroll to position [32, 0]
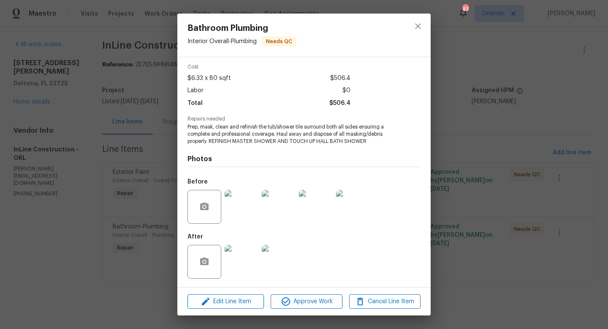
click at [251, 256] on img at bounding box center [242, 262] width 34 height 34
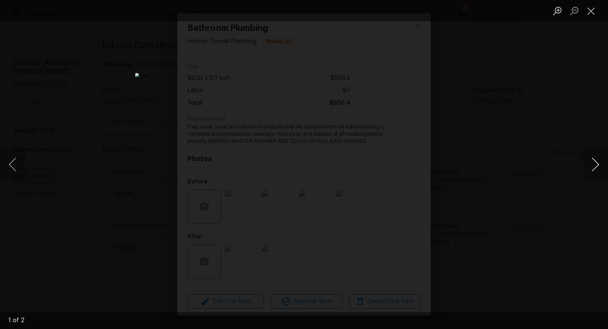
click at [594, 163] on button "Next image" at bounding box center [595, 164] width 25 height 34
click at [589, 17] on button "Close lightbox" at bounding box center [591, 10] width 17 height 15
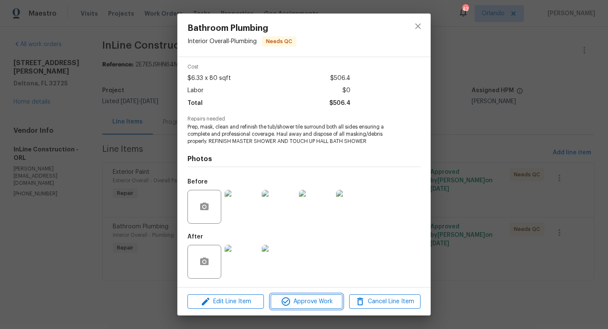
click at [329, 296] on span "Approve Work" at bounding box center [306, 301] width 66 height 11
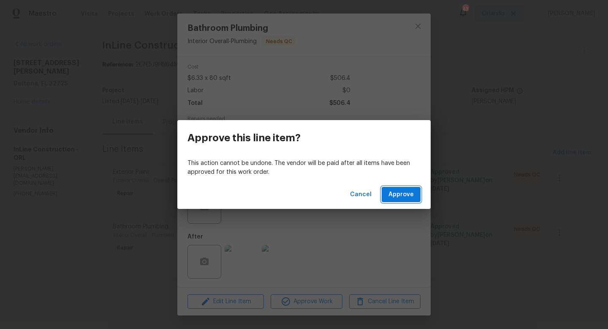
click at [412, 196] on span "Approve" at bounding box center [401, 194] width 25 height 11
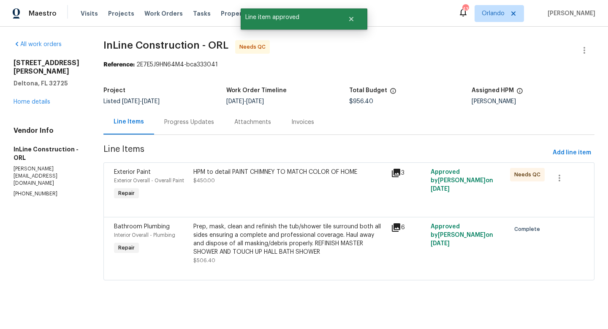
click at [315, 184] on div "HPM to detail PAINT CHIMNEY TO MATCH COLOR OF HOME $450.00" at bounding box center [289, 176] width 193 height 17
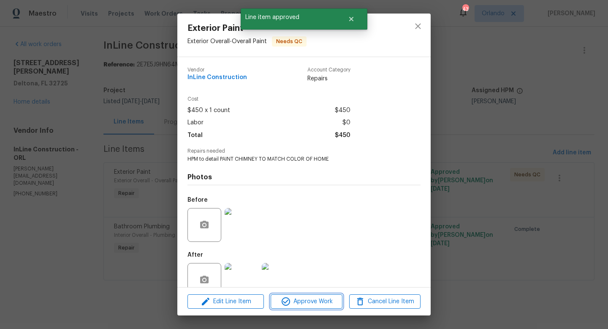
click at [312, 302] on span "Approve Work" at bounding box center [306, 301] width 66 height 11
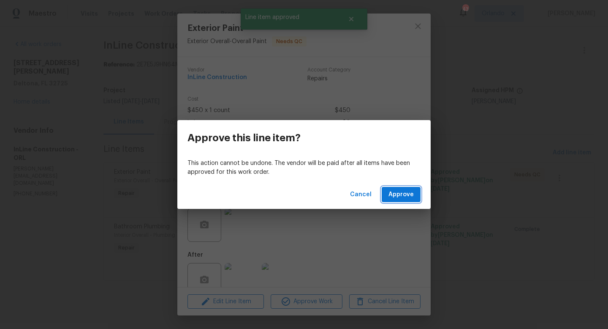
click at [406, 201] on button "Approve" at bounding box center [401, 195] width 39 height 16
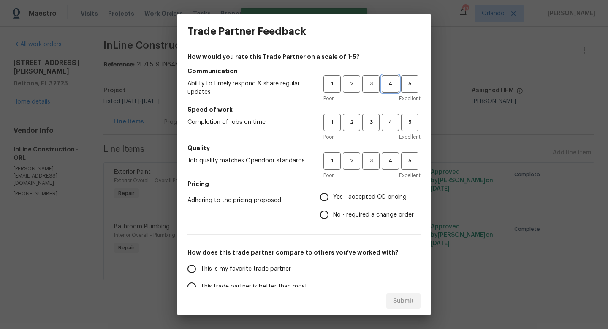
click at [385, 87] on span "4" at bounding box center [391, 84] width 16 height 10
click at [389, 120] on span "4" at bounding box center [391, 122] width 16 height 10
click at [391, 149] on h5 "Quality" at bounding box center [304, 148] width 233 height 8
click at [395, 157] on span "4" at bounding box center [391, 161] width 16 height 10
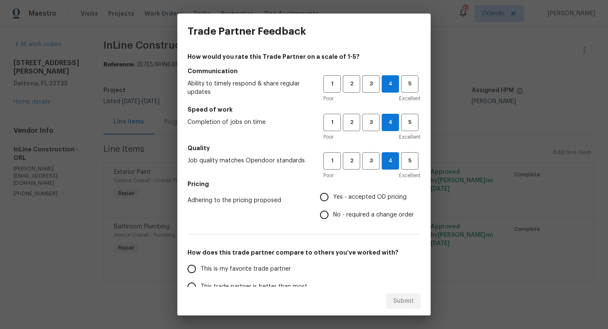
click at [358, 193] on span "Yes - accepted OD pricing" at bounding box center [370, 197] width 74 height 9
click at [333, 193] on input "Yes - accepted OD pricing" at bounding box center [325, 197] width 18 height 18
radio input "true"
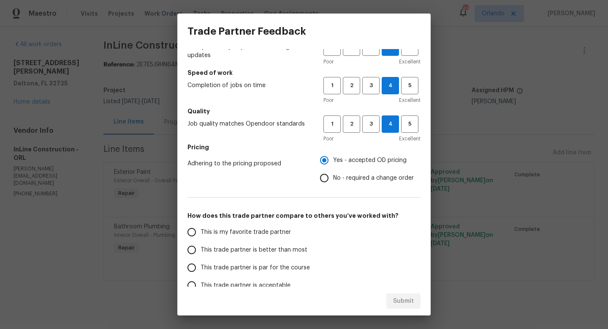
scroll to position [39, 0]
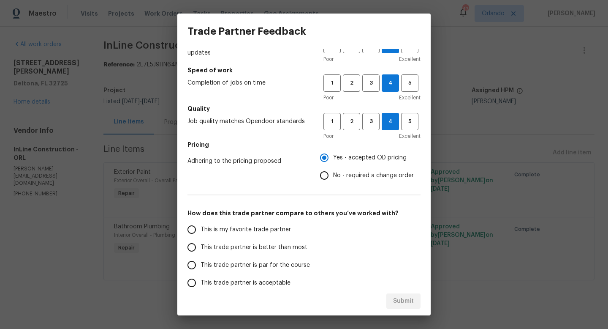
click at [286, 244] on span "This trade partner is better than most" at bounding box center [254, 247] width 107 height 9
click at [201, 244] on input "This trade partner is better than most" at bounding box center [192, 247] width 18 height 18
click at [408, 304] on span "Submit" at bounding box center [403, 301] width 21 height 11
radio input "true"
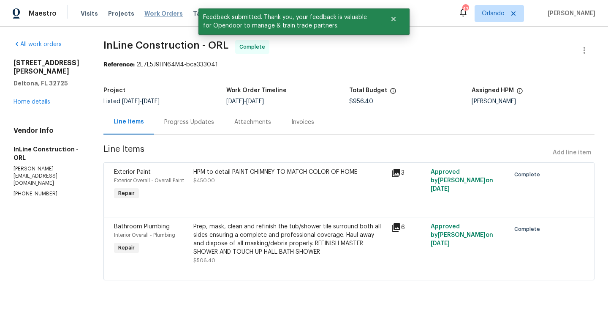
click at [157, 14] on span "Work Orders" at bounding box center [163, 13] width 38 height 8
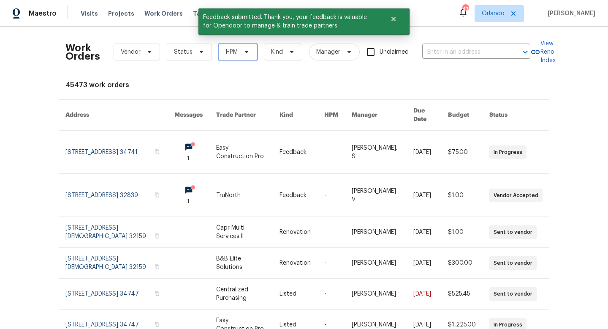
click at [236, 60] on span "HPM" at bounding box center [238, 52] width 38 height 17
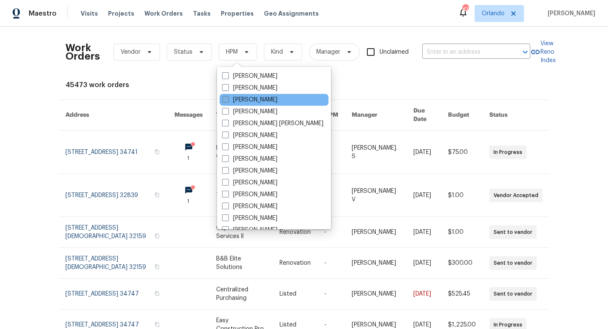
click at [228, 101] on span at bounding box center [225, 99] width 7 height 7
click at [228, 101] on input "[PERSON_NAME]" at bounding box center [224, 97] width 5 height 5
checkbox input "true"
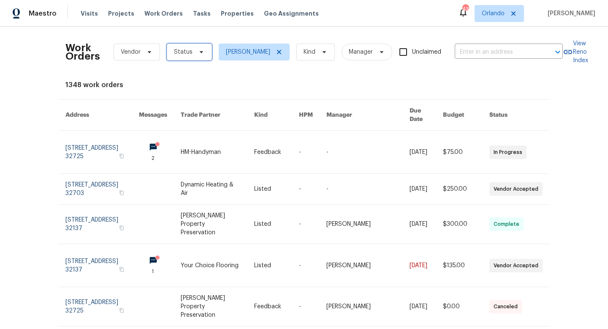
click at [201, 54] on icon at bounding box center [201, 52] width 7 height 7
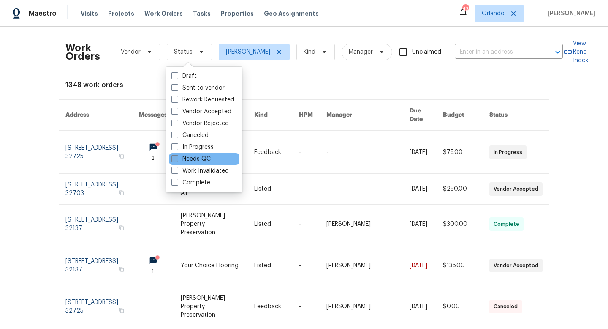
click at [178, 155] on label "Needs QC" at bounding box center [191, 159] width 39 height 8
click at [177, 155] on input "Needs QC" at bounding box center [174, 157] width 5 height 5
checkbox input "true"
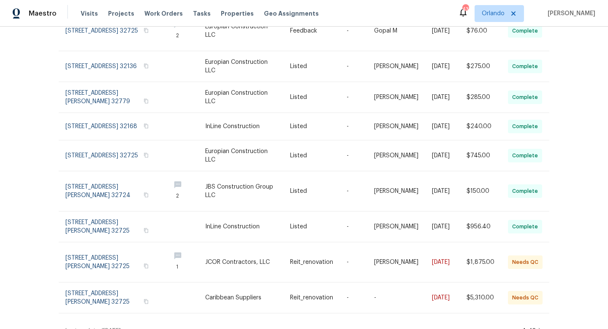
scroll to position [157, 0]
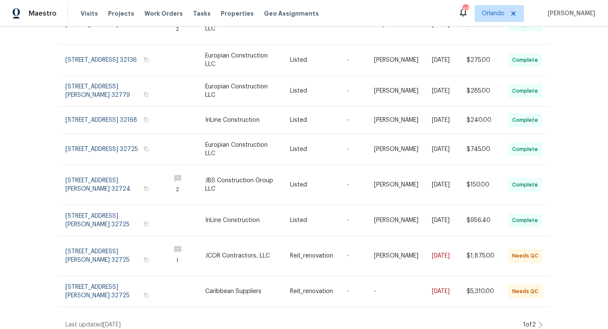
click at [540, 321] on icon at bounding box center [541, 324] width 4 height 7
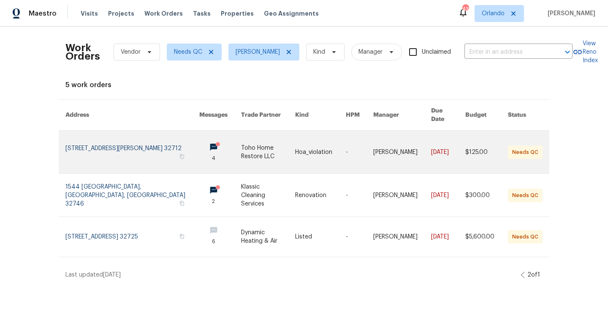
click at [241, 138] on link at bounding box center [268, 152] width 54 height 43
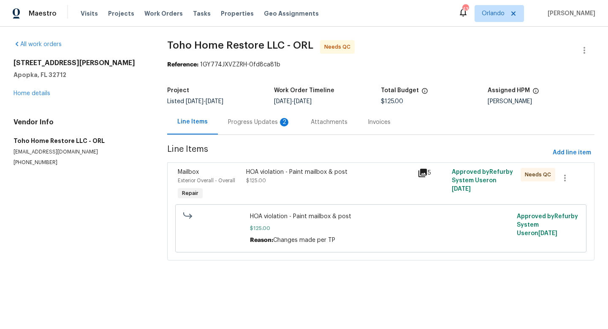
click at [300, 192] on div "HOA violation - Paint mailbox & post $125.00" at bounding box center [330, 184] width 172 height 39
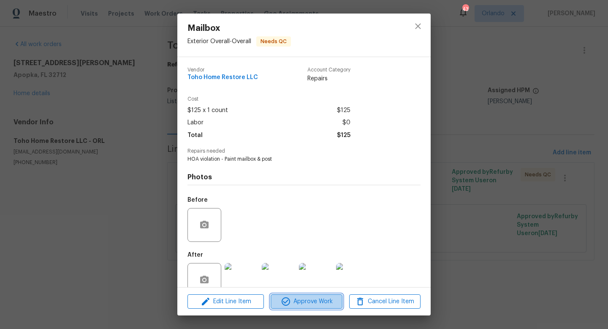
click at [306, 300] on span "Approve Work" at bounding box center [306, 301] width 66 height 11
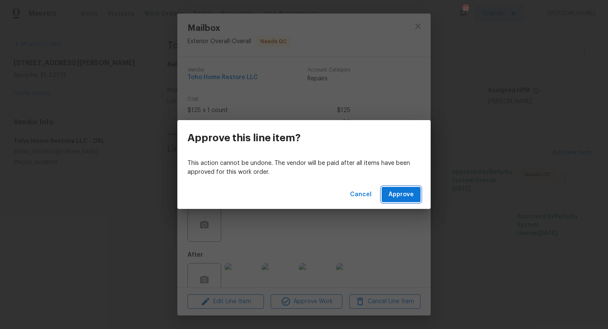
click at [412, 200] on button "Approve" at bounding box center [401, 195] width 39 height 16
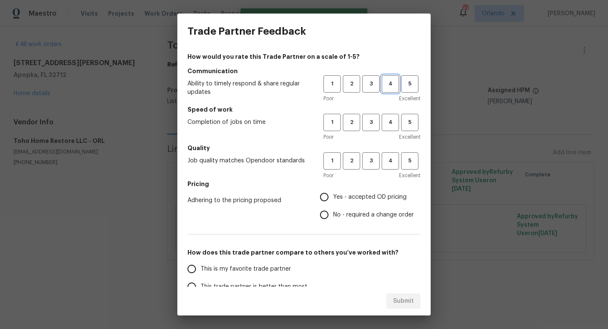
click at [388, 84] on span "4" at bounding box center [391, 84] width 16 height 10
click at [388, 131] on button "4" at bounding box center [390, 122] width 17 height 17
click at [388, 150] on h5 "Quality" at bounding box center [304, 148] width 233 height 8
click at [388, 156] on span "4" at bounding box center [391, 161] width 16 height 10
click at [369, 196] on span "Yes - accepted OD pricing" at bounding box center [370, 197] width 74 height 9
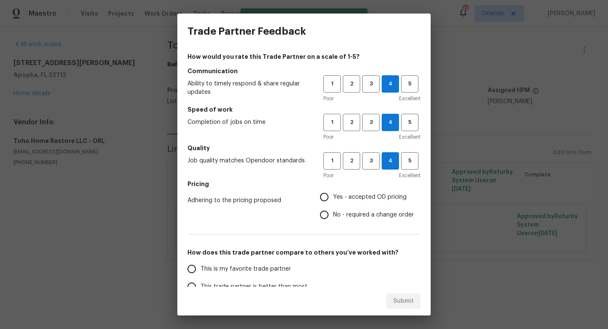
click at [333, 196] on input "Yes - accepted OD pricing" at bounding box center [325, 197] width 18 height 18
radio input "true"
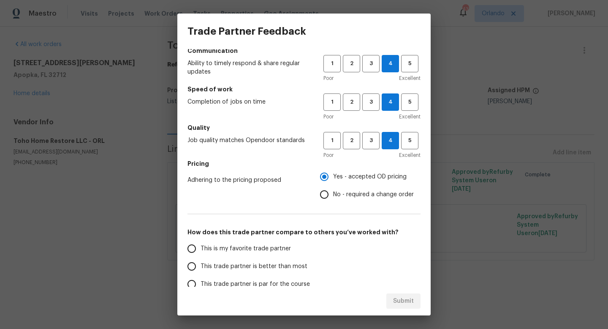
click at [259, 264] on span "This trade partner is better than most" at bounding box center [254, 266] width 107 height 9
click at [201, 264] on input "This trade partner is better than most" at bounding box center [192, 266] width 18 height 18
click at [406, 304] on span "Submit" at bounding box center [403, 301] width 21 height 11
radio input "true"
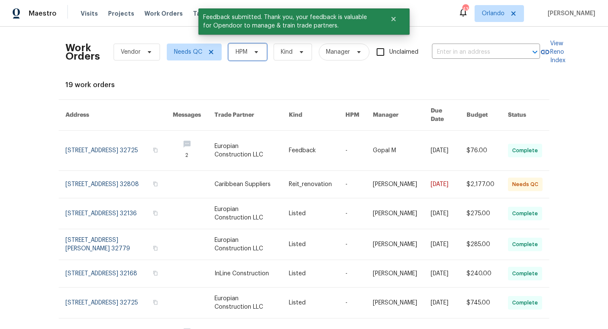
click at [242, 55] on span "HPM" at bounding box center [242, 52] width 12 height 8
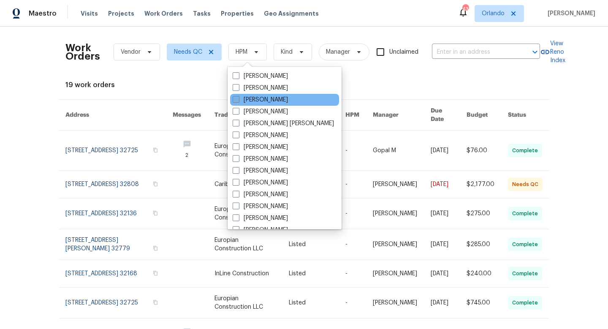
click at [234, 99] on span at bounding box center [236, 99] width 7 height 7
click at [234, 99] on input "[PERSON_NAME]" at bounding box center [235, 97] width 5 height 5
checkbox input "true"
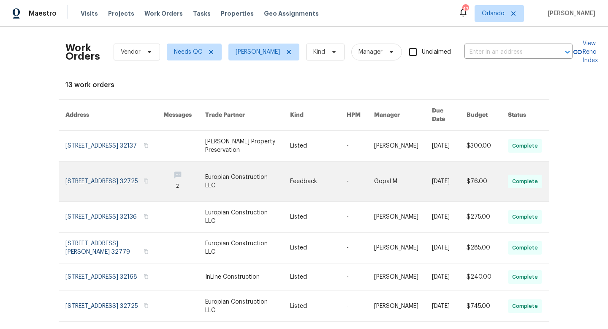
scroll to position [157, 0]
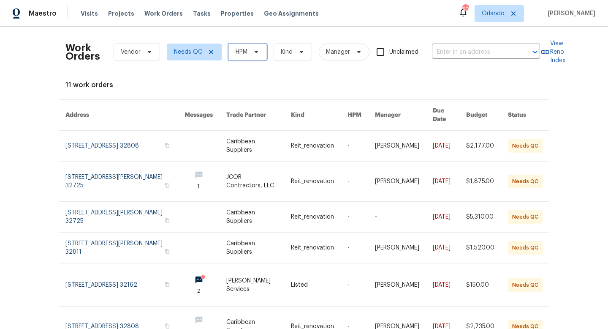
click at [251, 55] on span at bounding box center [255, 52] width 9 height 7
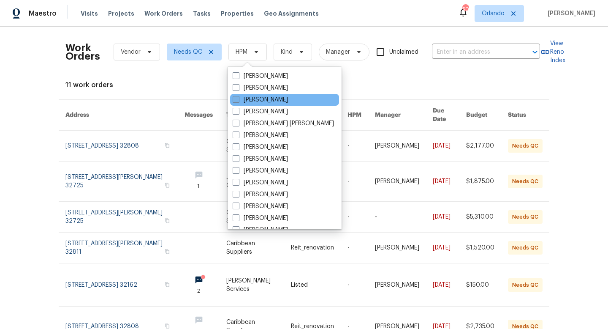
click at [236, 99] on span at bounding box center [236, 99] width 7 height 7
click at [236, 99] on input "[PERSON_NAME]" at bounding box center [235, 97] width 5 height 5
checkbox input "true"
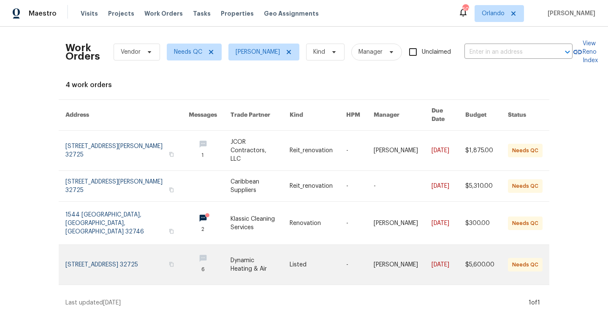
click at [251, 250] on link at bounding box center [261, 265] width 60 height 40
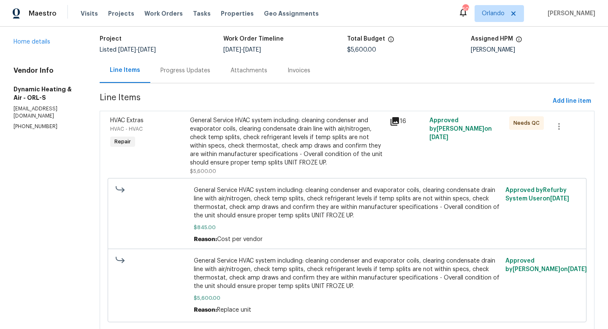
scroll to position [61, 0]
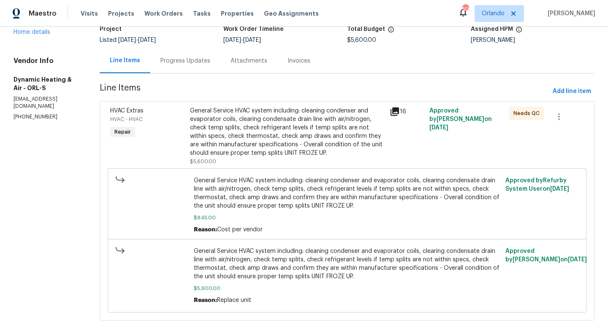
click at [239, 136] on div "General Service HVAC system including: cleaning condenser and evaporator coils,…" at bounding box center [287, 131] width 195 height 51
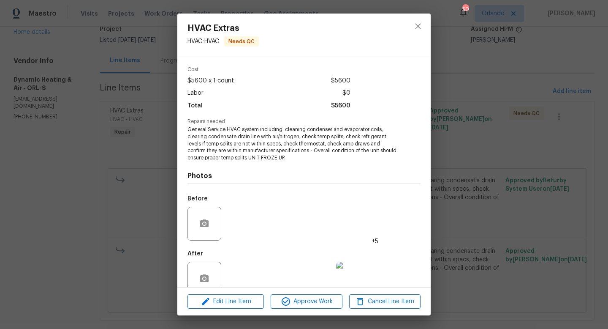
scroll to position [46, 0]
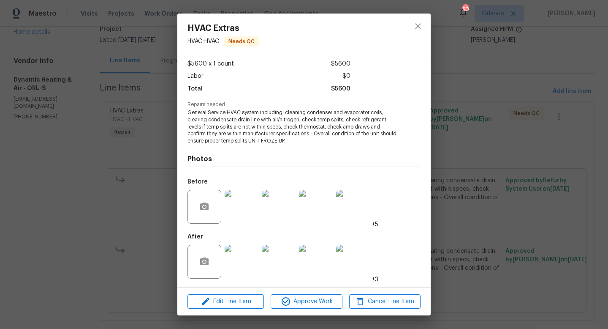
click at [248, 256] on img at bounding box center [242, 262] width 34 height 34
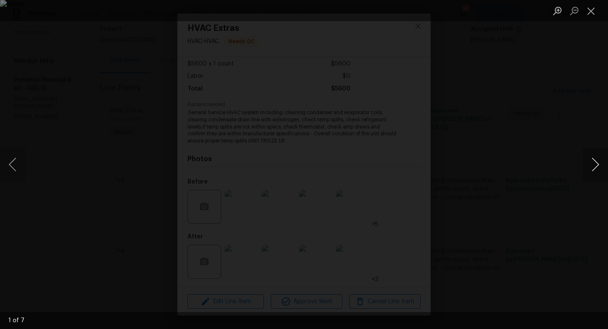
click at [604, 170] on button "Next image" at bounding box center [595, 164] width 25 height 34
click at [599, 169] on button "Next image" at bounding box center [595, 164] width 25 height 34
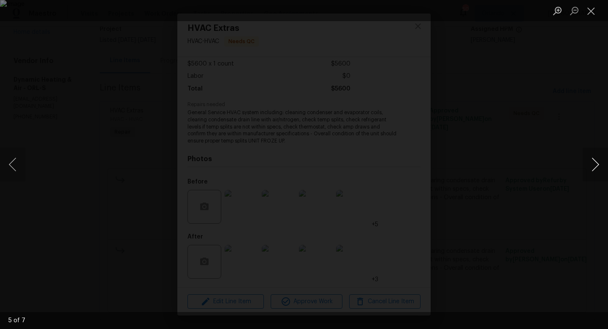
click at [599, 169] on button "Next image" at bounding box center [595, 164] width 25 height 34
click at [593, 20] on li "Lightbox" at bounding box center [591, 10] width 17 height 21
click at [590, 12] on button "Close lightbox" at bounding box center [591, 10] width 17 height 15
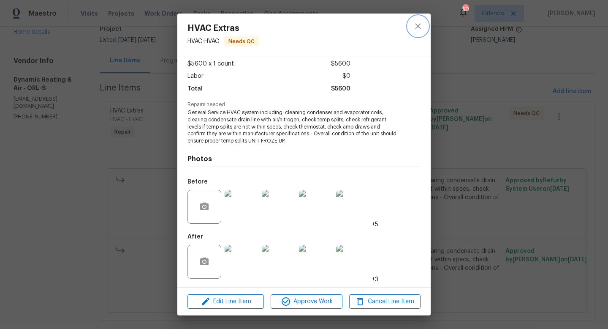
click at [414, 27] on icon "close" at bounding box center [418, 26] width 10 height 10
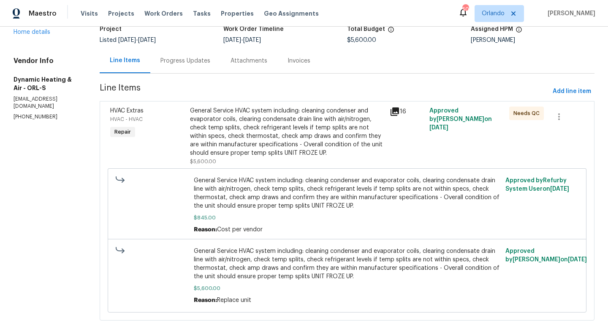
scroll to position [49, 0]
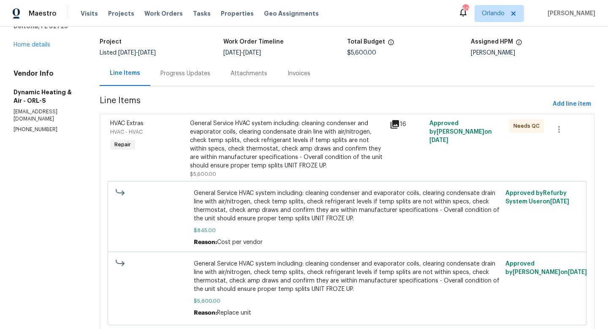
click at [196, 74] on div "Progress Updates" at bounding box center [186, 73] width 50 height 8
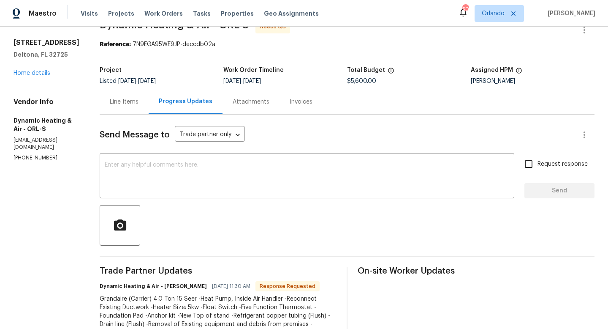
scroll to position [19, 0]
click at [274, 193] on div "x ​" at bounding box center [307, 177] width 415 height 43
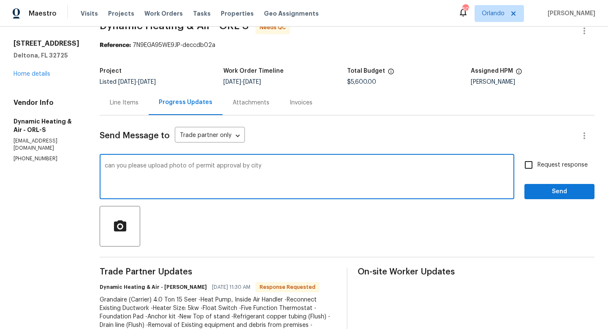
click at [222, 163] on textarea "can you please upload photo of permit approval by city" at bounding box center [307, 178] width 405 height 30
click at [220, 168] on textarea "can you please upload photo of permit approval by city" at bounding box center [307, 178] width 405 height 30
type textarea "can you please upload photo of permit final approval by city"
click at [534, 165] on input "Request response" at bounding box center [529, 165] width 18 height 18
checkbox input "true"
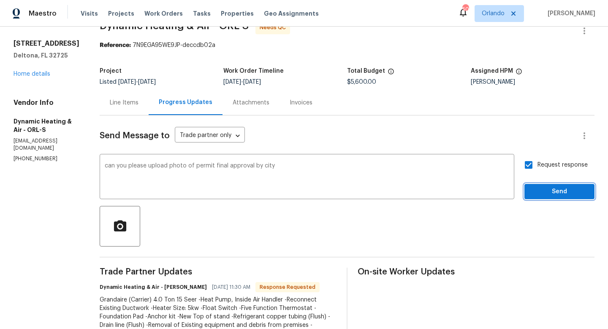
click at [538, 196] on span "Send" at bounding box center [559, 191] width 57 height 11
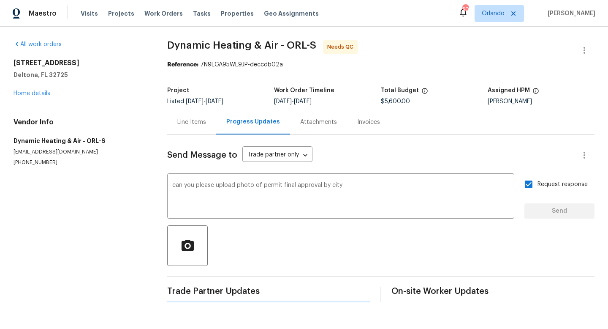
scroll to position [0, 0]
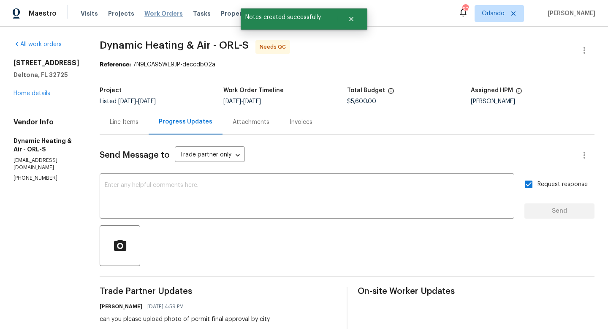
click at [151, 14] on span "Work Orders" at bounding box center [163, 13] width 38 height 8
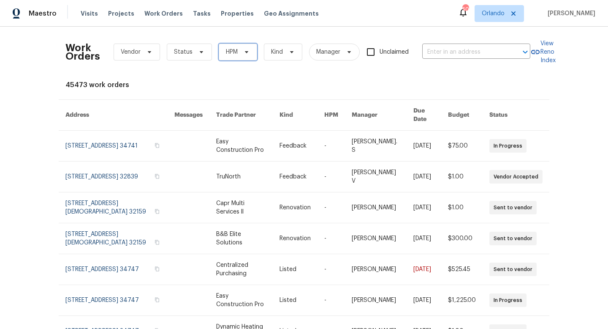
click at [243, 53] on icon at bounding box center [246, 52] width 7 height 7
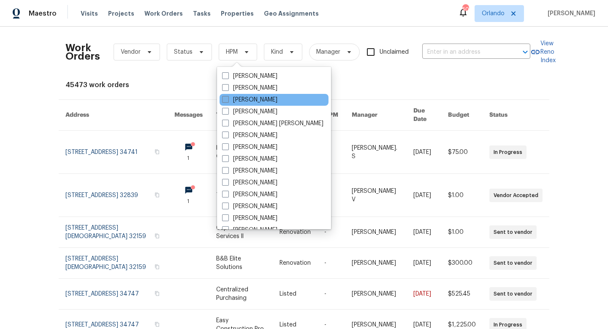
click at [225, 103] on label "[PERSON_NAME]" at bounding box center [249, 99] width 55 height 8
click at [225, 101] on input "[PERSON_NAME]" at bounding box center [224, 97] width 5 height 5
checkbox input "true"
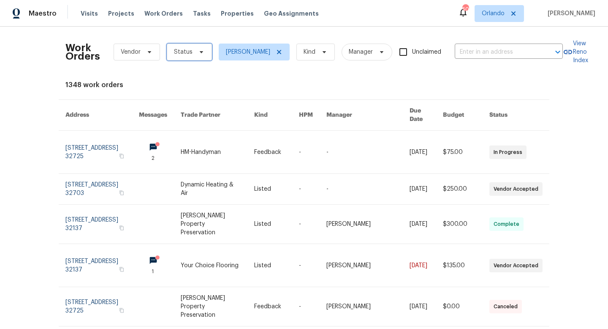
click at [191, 54] on span "Status" at bounding box center [189, 52] width 45 height 17
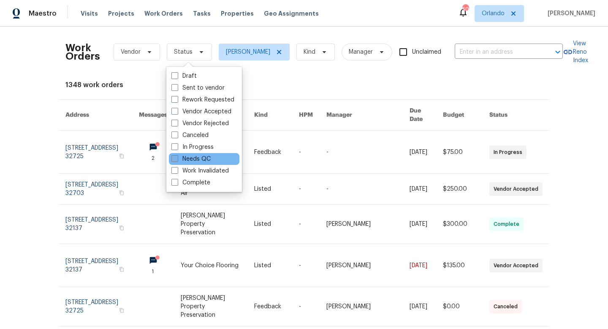
click at [178, 158] on label "Needs QC" at bounding box center [191, 159] width 39 height 8
click at [177, 158] on input "Needs QC" at bounding box center [174, 157] width 5 height 5
checkbox input "true"
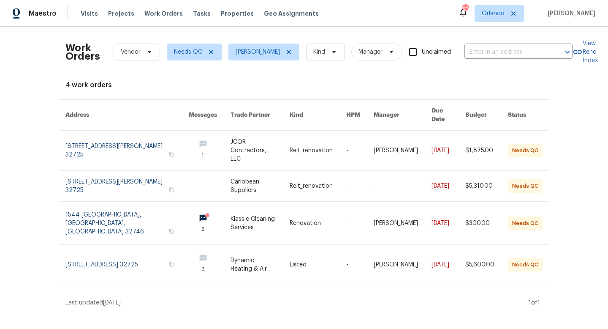
click at [232, 18] on div "Visits Projects Work Orders Tasks Properties Geo Assignments" at bounding box center [205, 13] width 248 height 17
click at [231, 10] on span "Properties" at bounding box center [237, 13] width 33 height 8
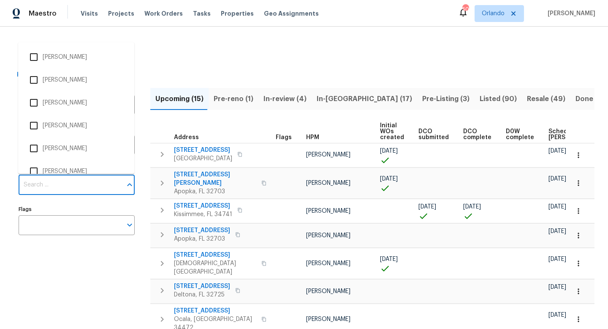
click at [62, 191] on input "Individuals" at bounding box center [70, 185] width 103 height 20
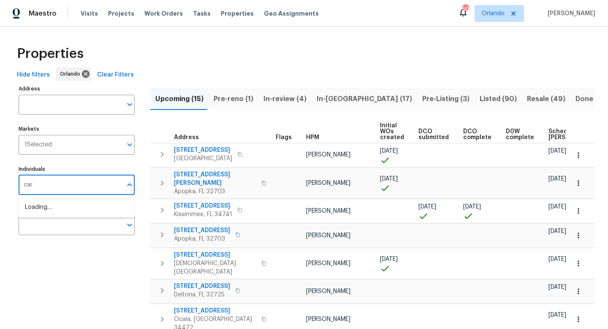
type input "[PERSON_NAME]"
click at [61, 218] on li "[PERSON_NAME]" at bounding box center [76, 212] width 103 height 18
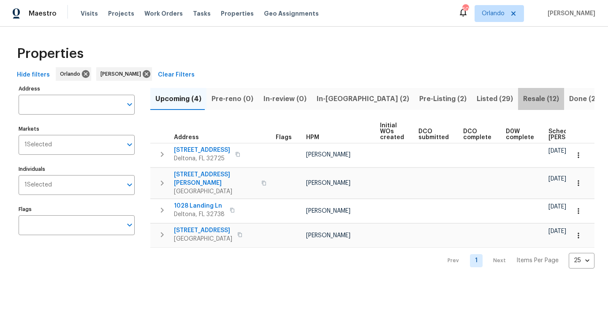
click at [523, 98] on span "Resale (12)" at bounding box center [541, 99] width 36 height 12
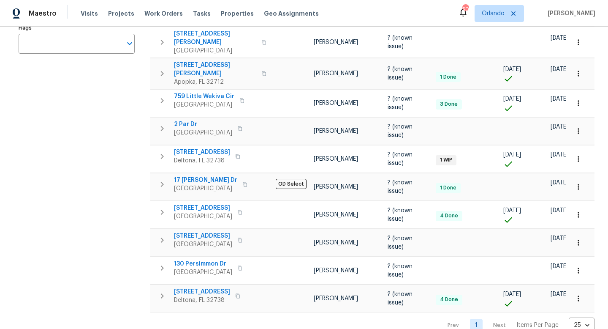
scroll to position [188, 0]
